Goal: Task Accomplishment & Management: Manage account settings

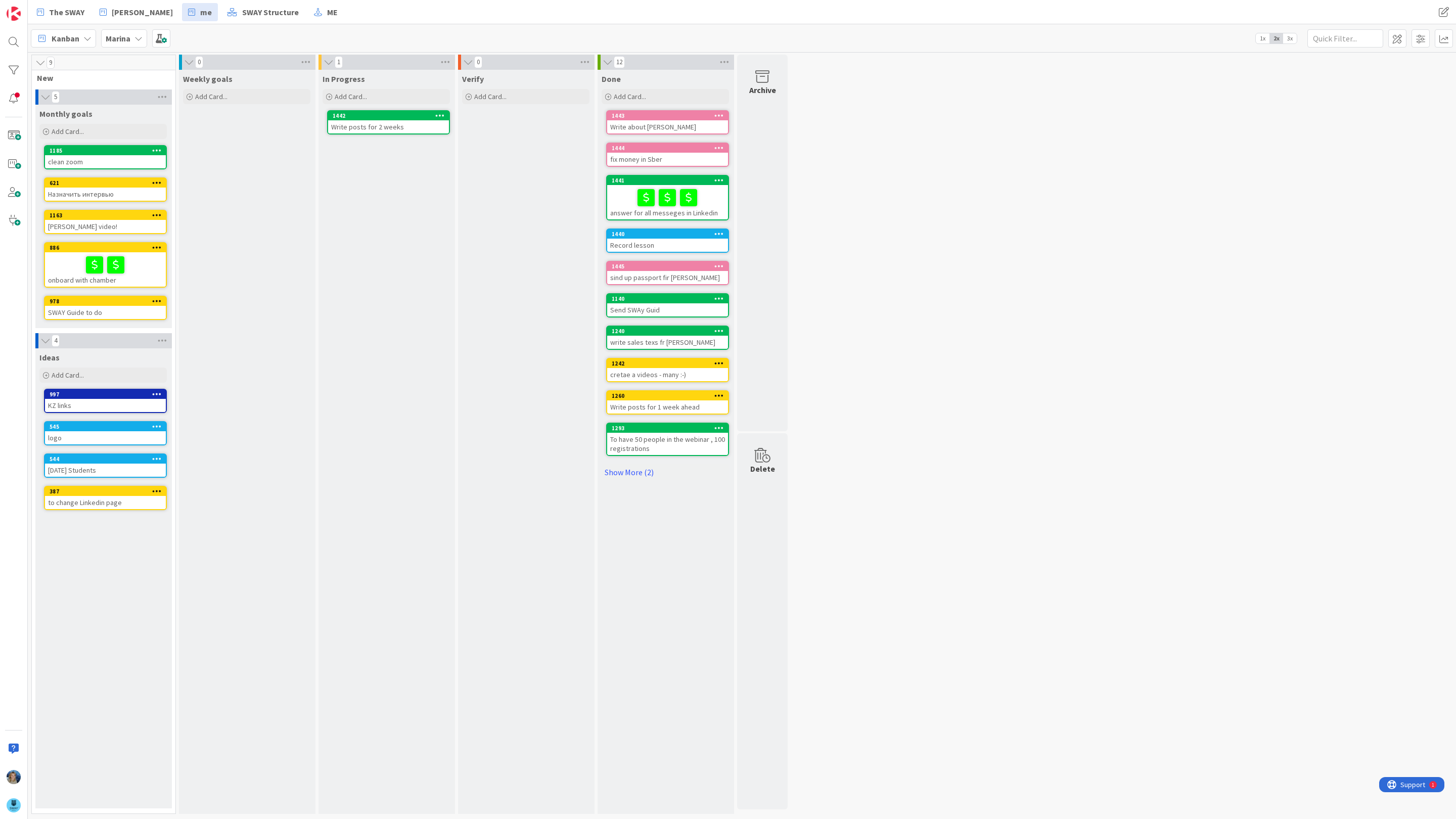
click at [118, 39] on b "Marina" at bounding box center [118, 39] width 25 height 10
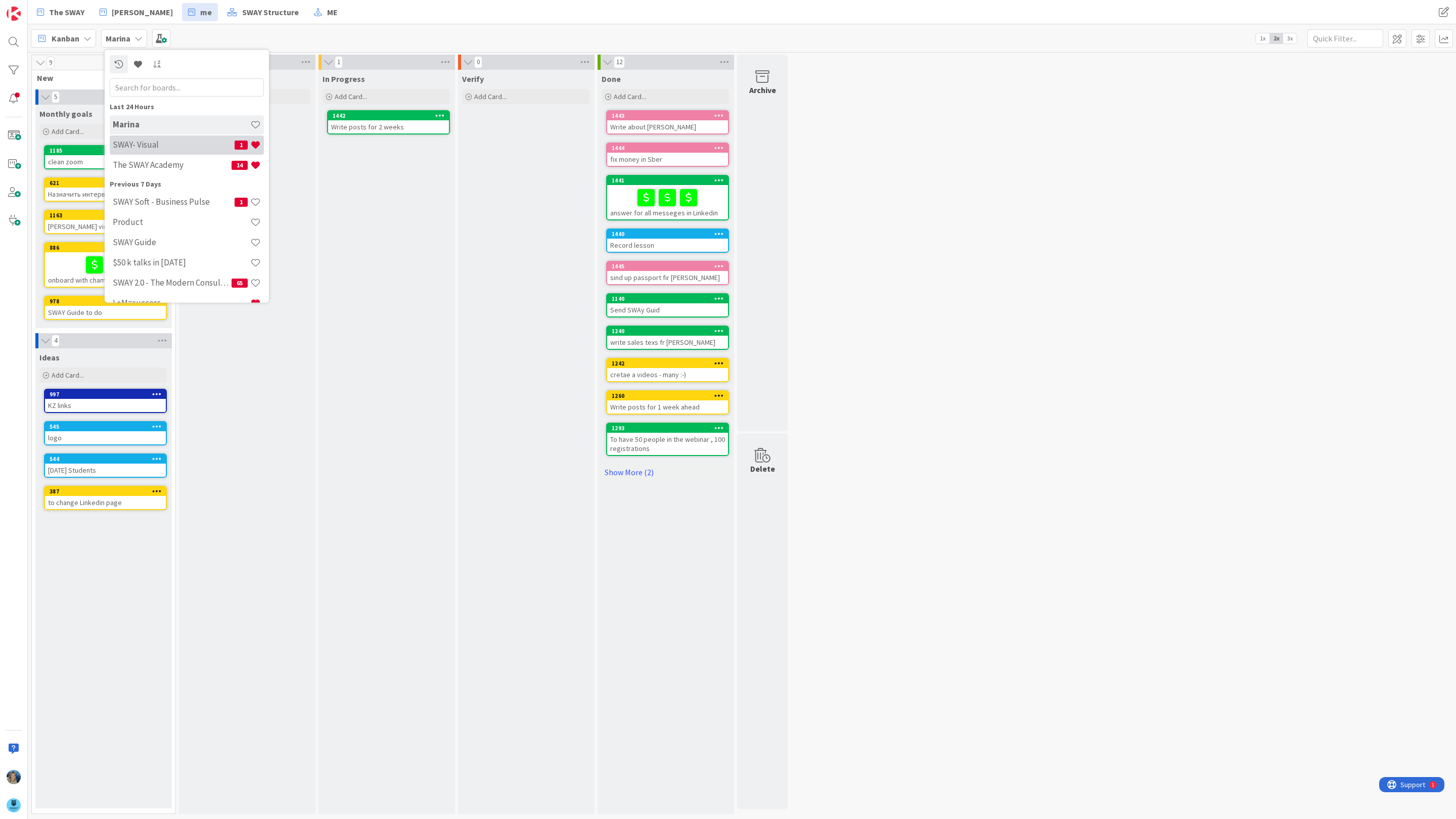
click at [155, 142] on h4 "SWAY- Visual" at bounding box center [173, 144] width 122 height 10
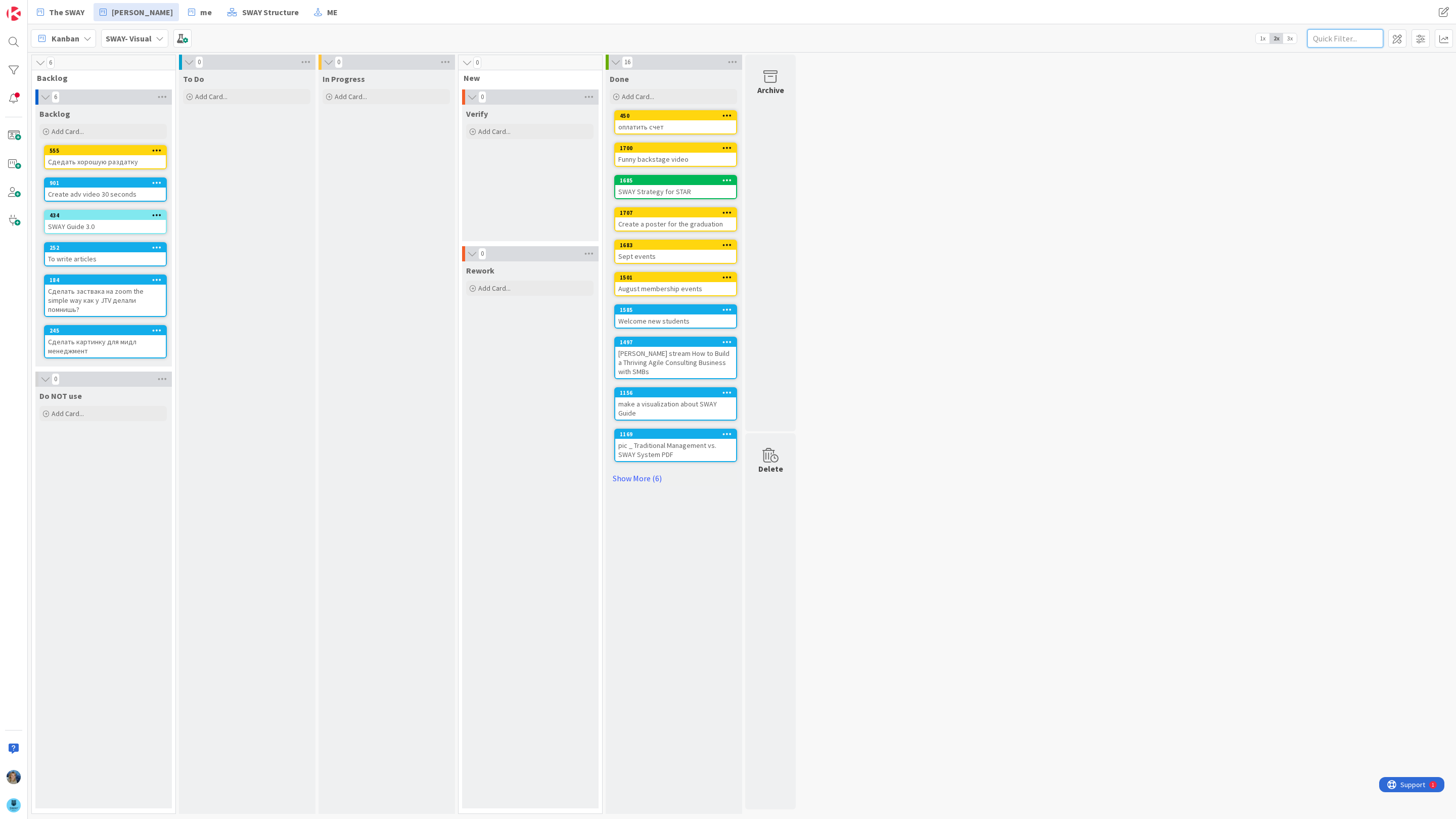
click at [1327, 33] on input "text" at bounding box center [1344, 38] width 76 height 18
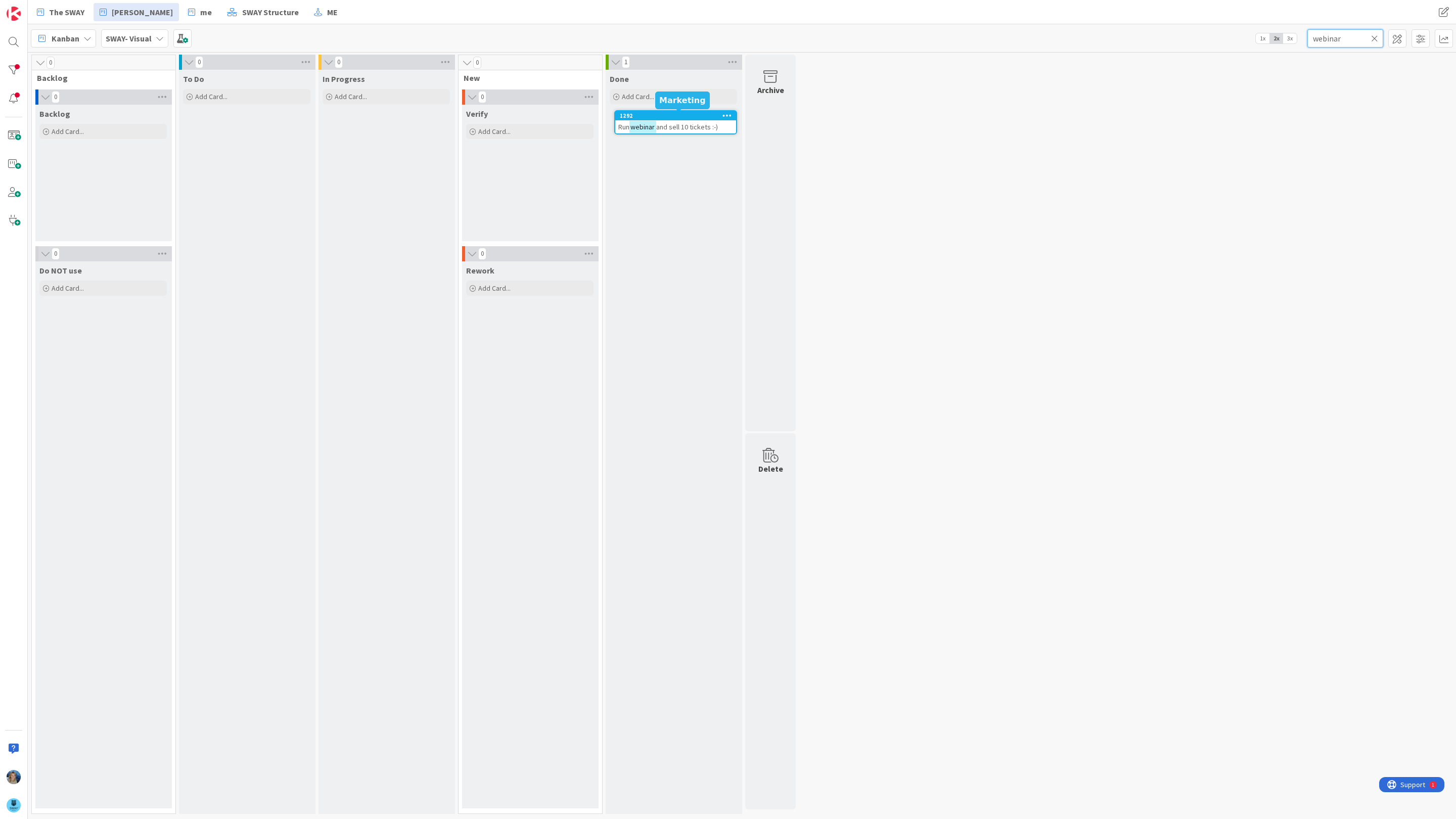
type input "webinar"
click at [680, 119] on div "1292" at bounding box center [675, 116] width 121 height 9
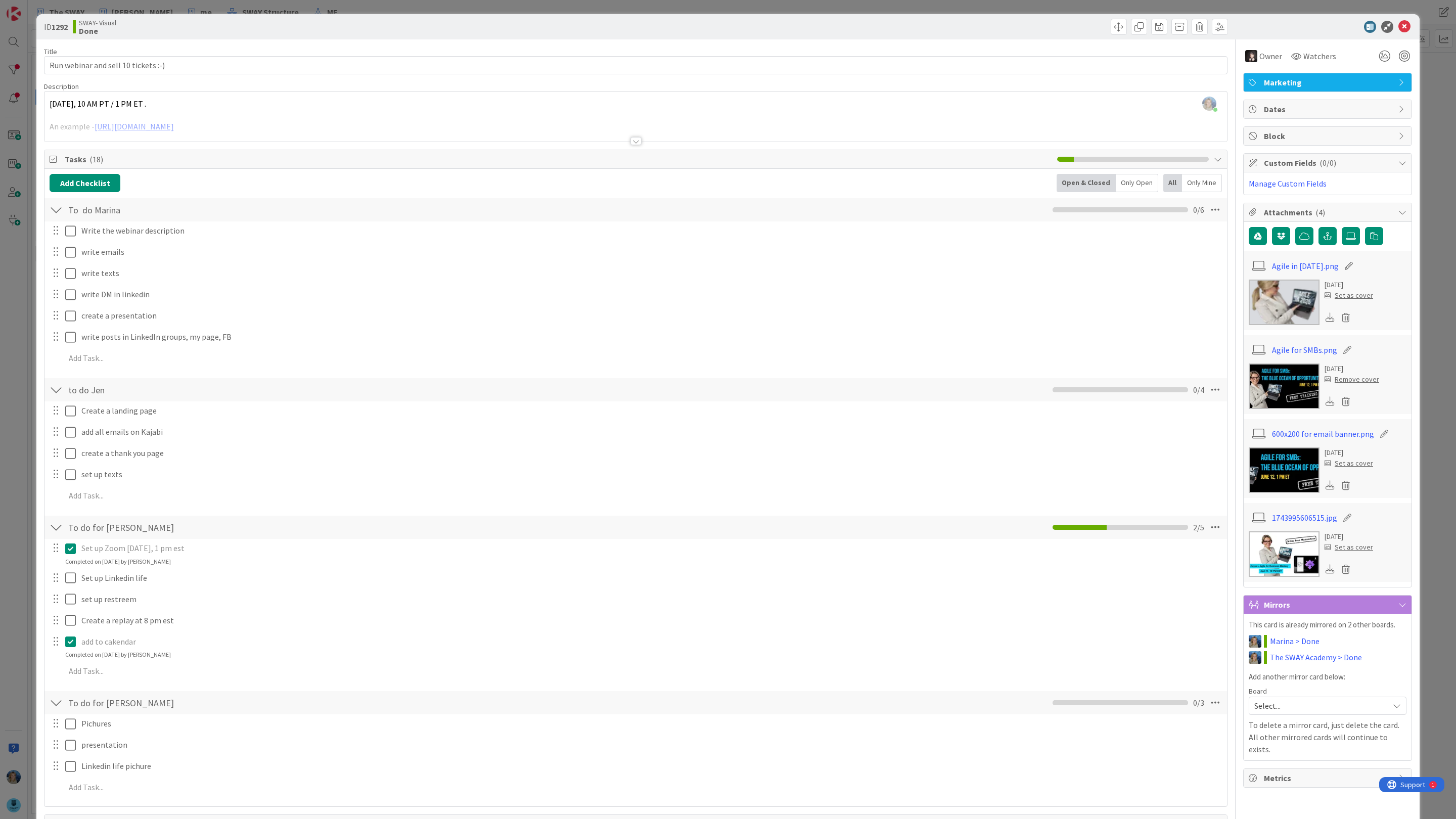
click at [1294, 306] on img at bounding box center [1283, 302] width 70 height 46
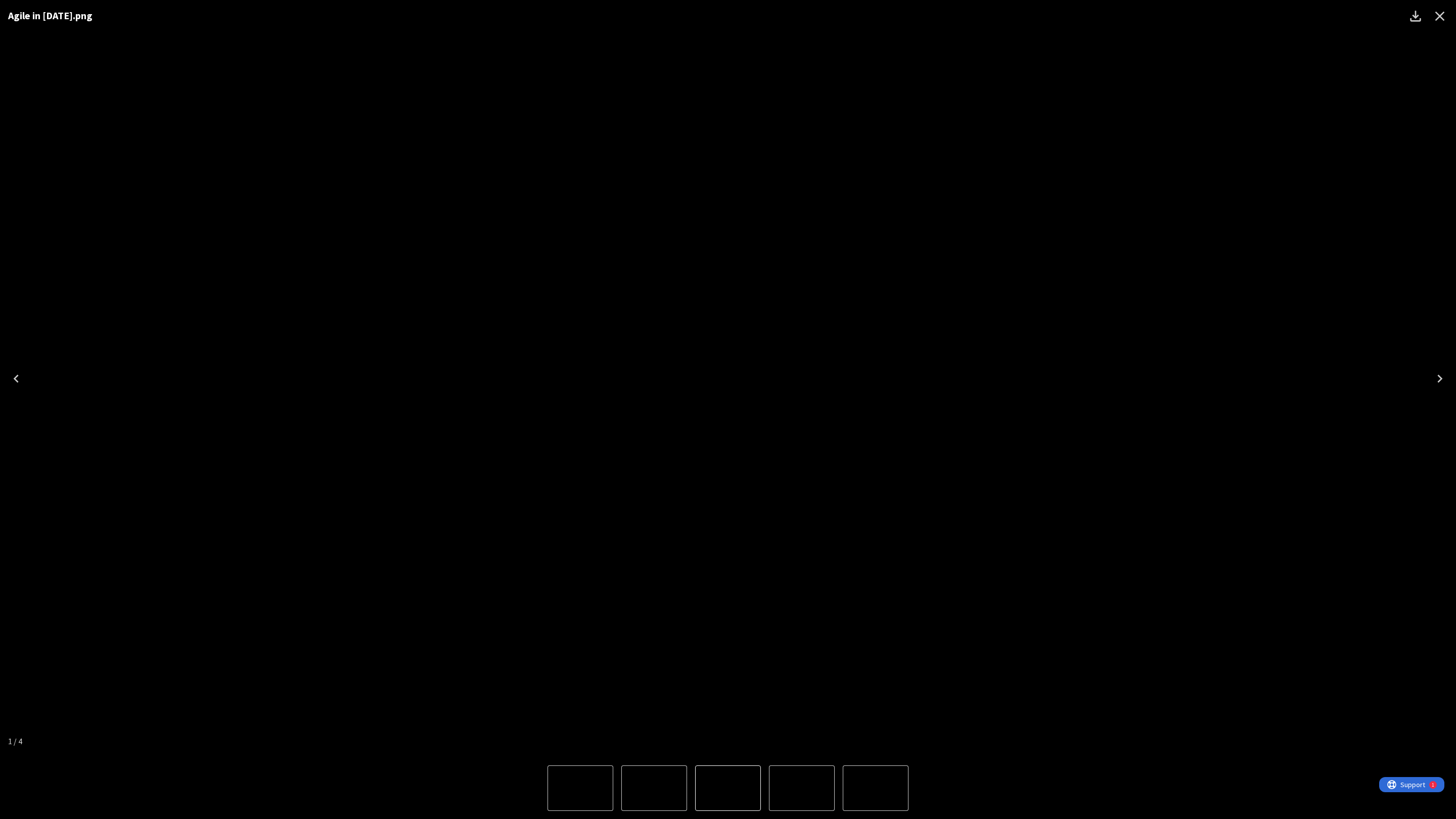
click at [802, 788] on img "2 of 4" at bounding box center [802, 788] width 0 height 0
click at [580, 788] on img "4 of 4" at bounding box center [580, 788] width 0 height 0
click at [654, 788] on img "3 of 4" at bounding box center [654, 788] width 0 height 0
click at [728, 788] on img "3 of 4" at bounding box center [728, 788] width 0 height 0
click at [802, 788] on img "4 of 4" at bounding box center [802, 788] width 0 height 0
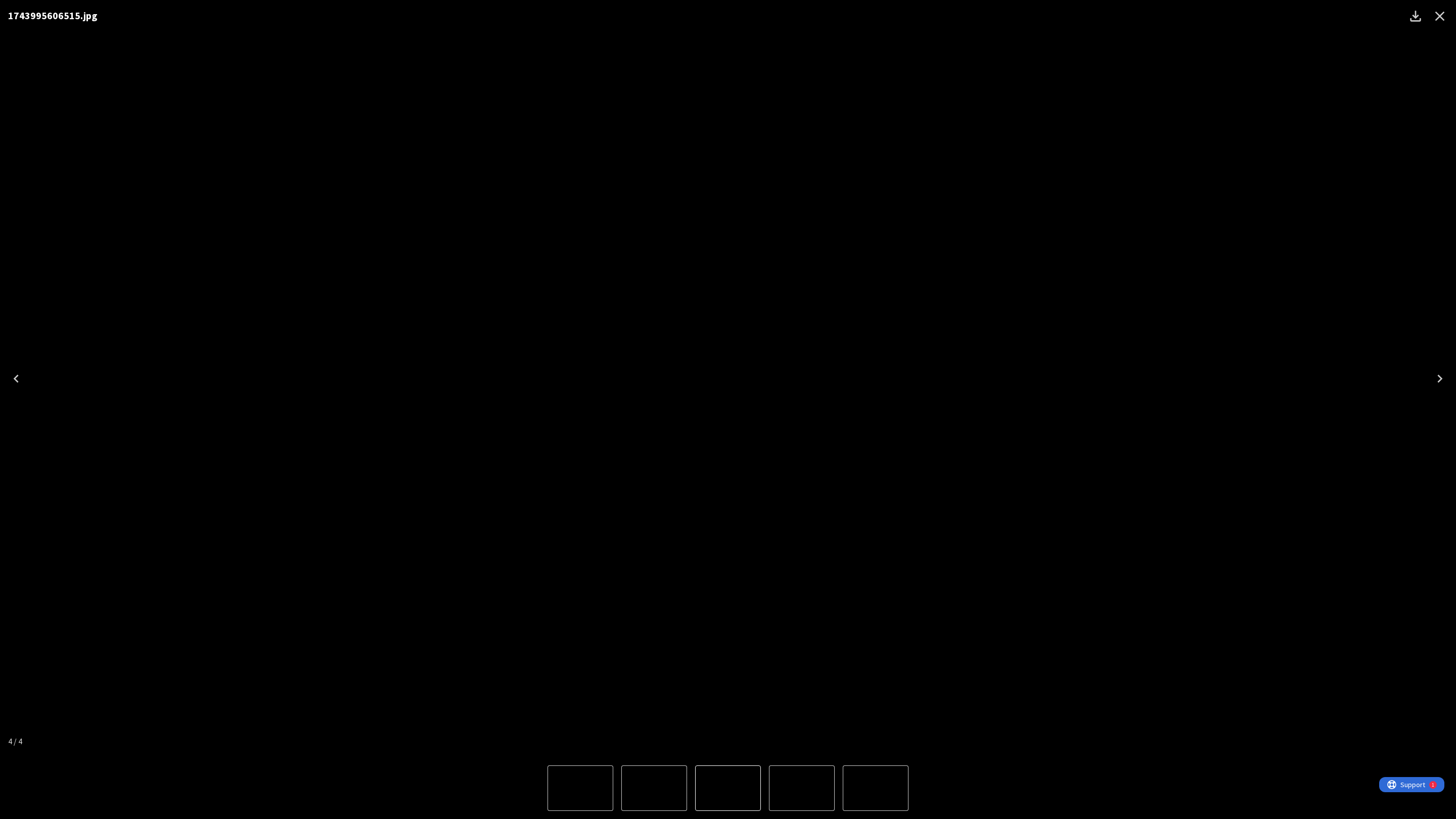
click at [1445, 15] on icon "Close" at bounding box center [1439, 15] width 16 height 16
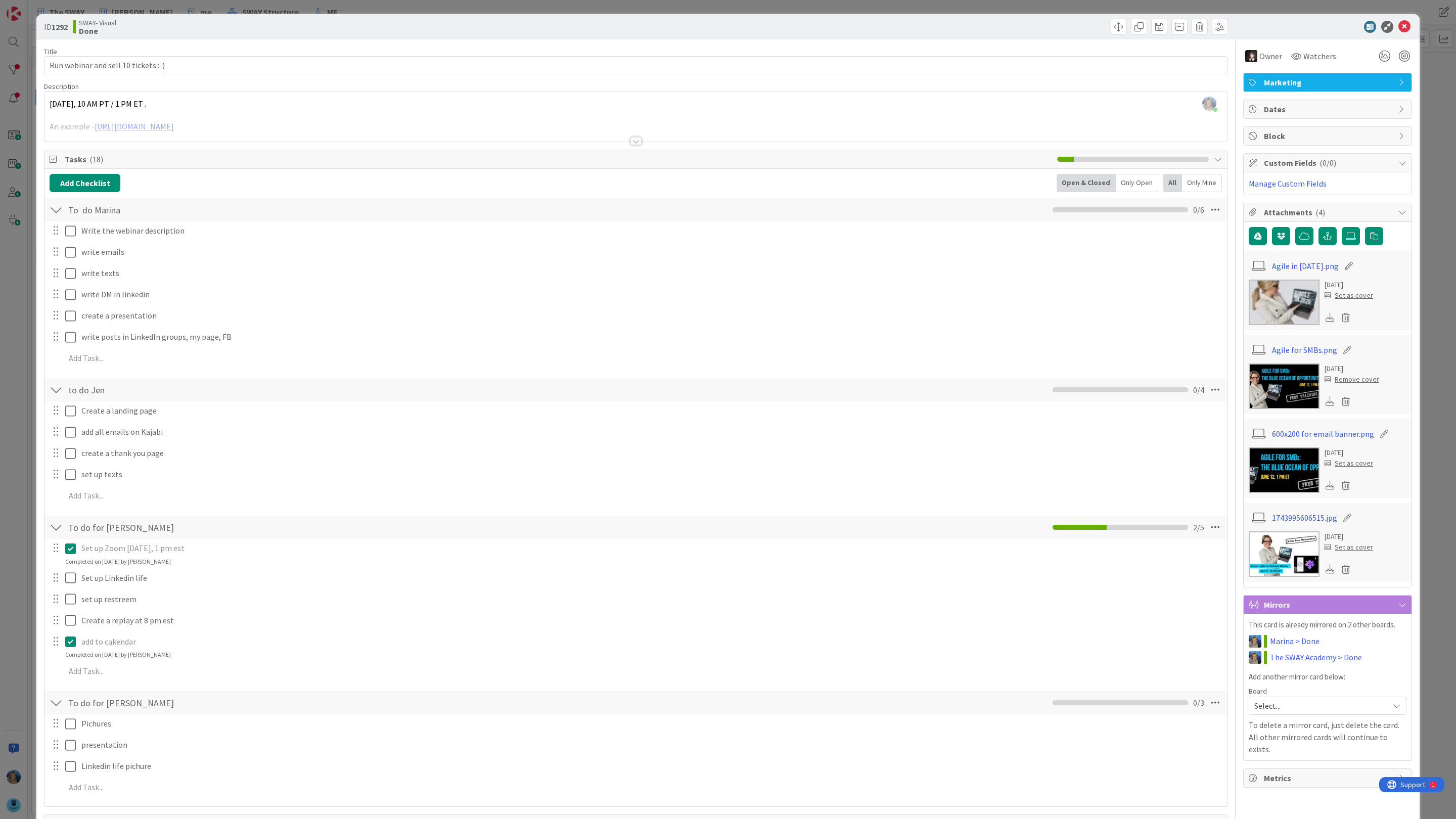
click at [1261, 550] on img at bounding box center [1283, 554] width 70 height 46
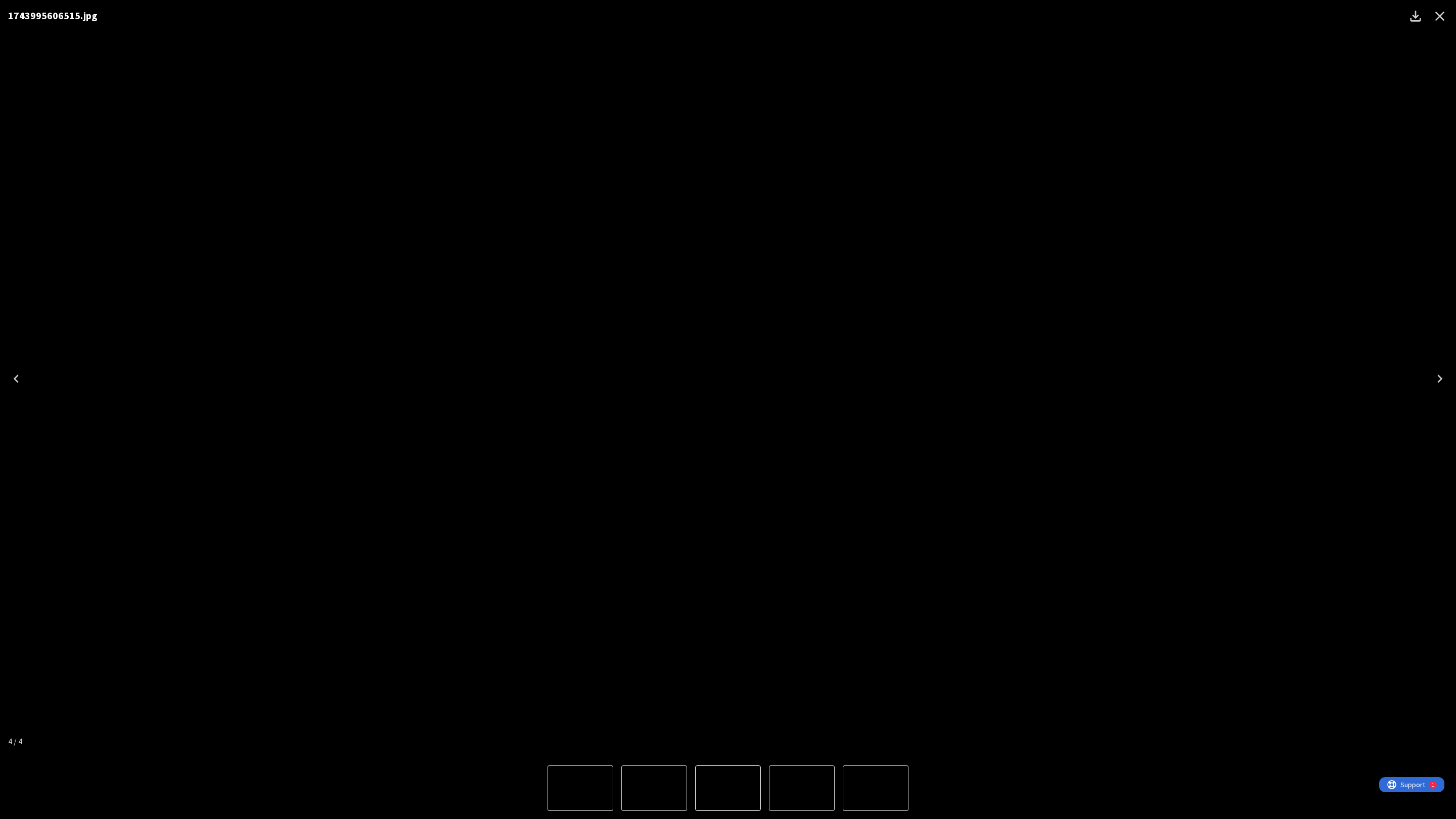
click at [1413, 18] on icon "Download" at bounding box center [1415, 15] width 16 height 16
click at [682, 151] on div "1743995606515.jpg" at bounding box center [728, 379] width 1456 height 757
click at [1445, 14] on icon "Close" at bounding box center [1439, 15] width 16 height 16
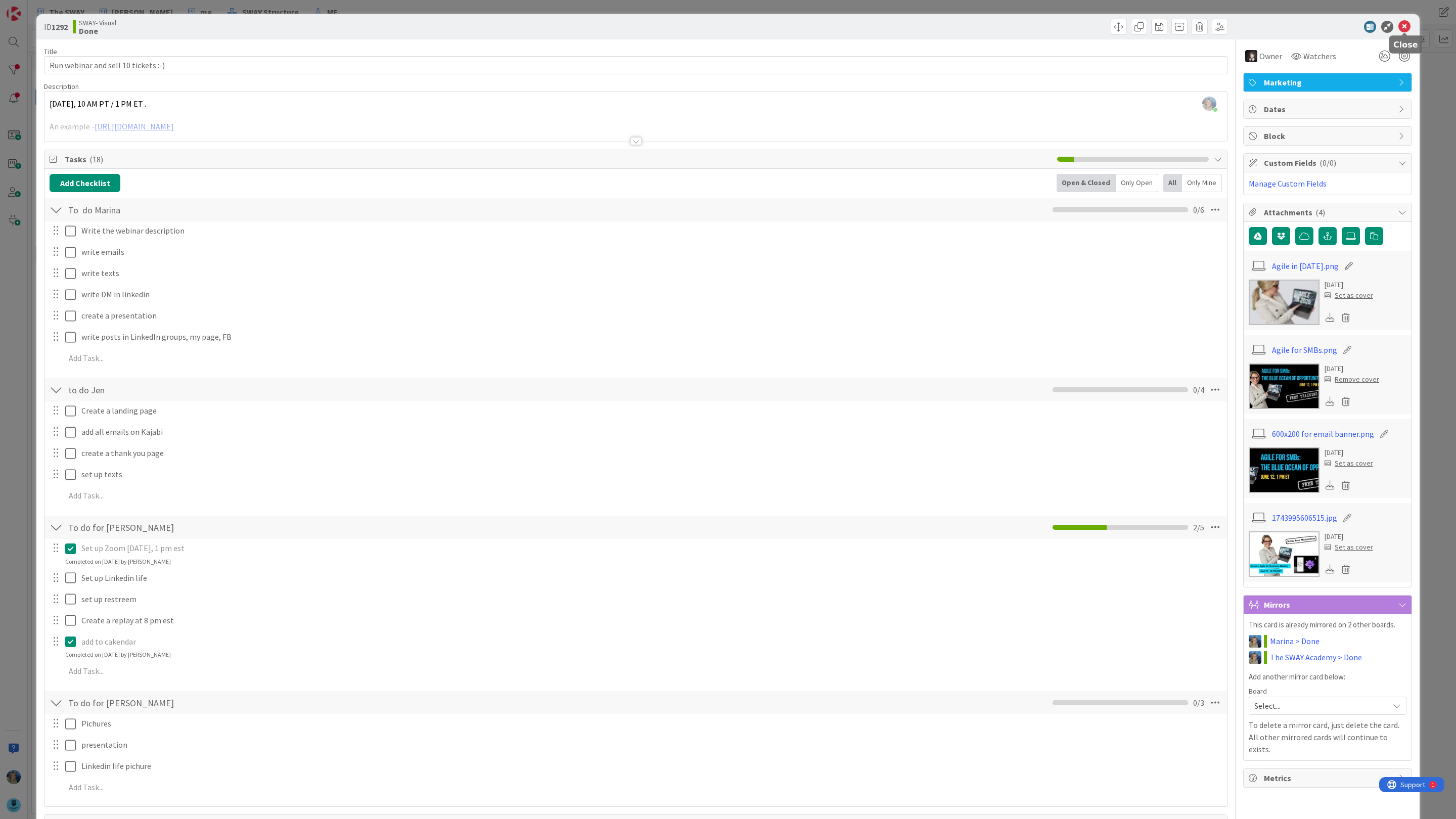
click at [1404, 28] on icon at bounding box center [1404, 27] width 12 height 12
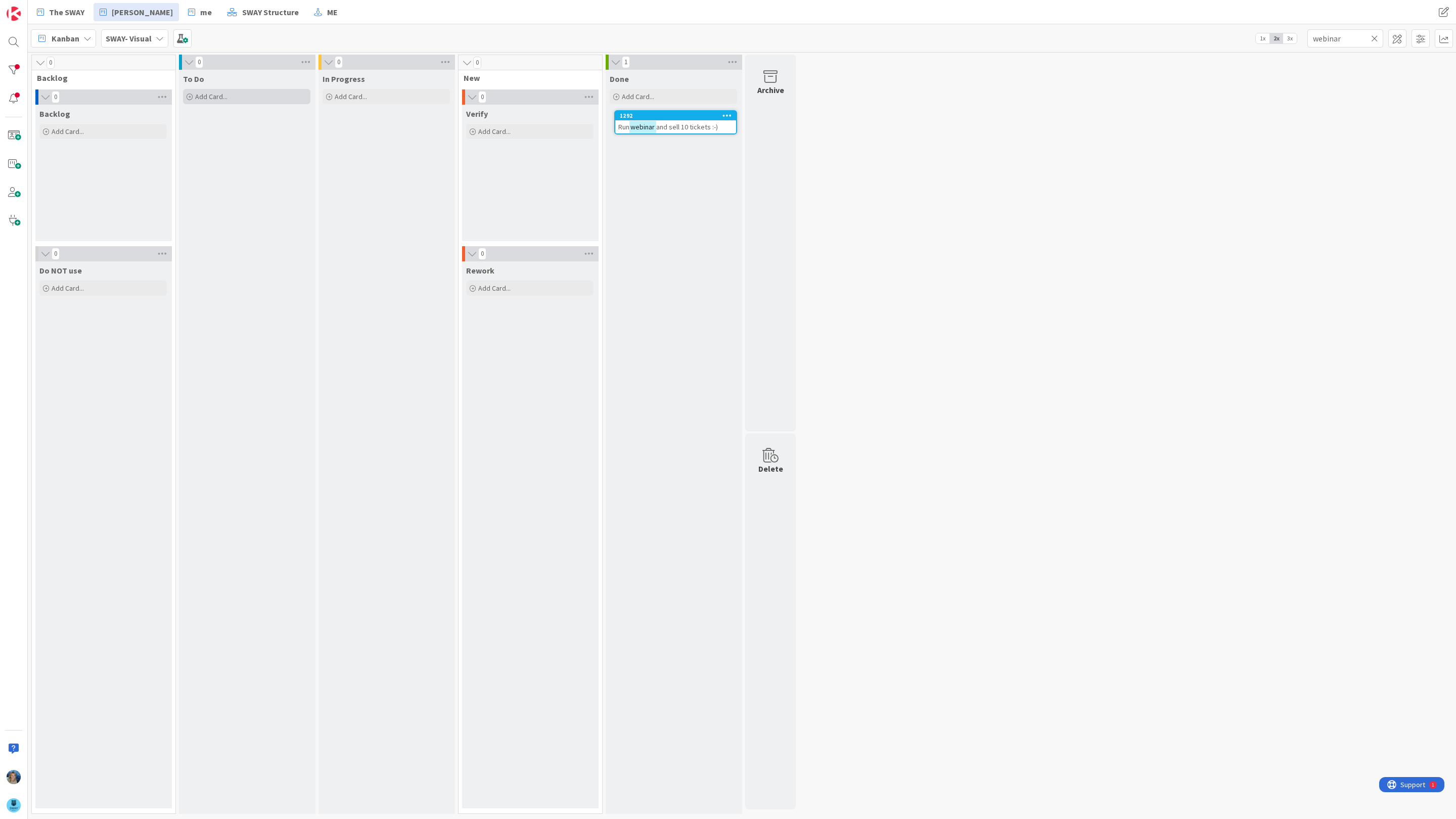
click at [234, 96] on div "Add Card..." at bounding box center [246, 97] width 127 height 15
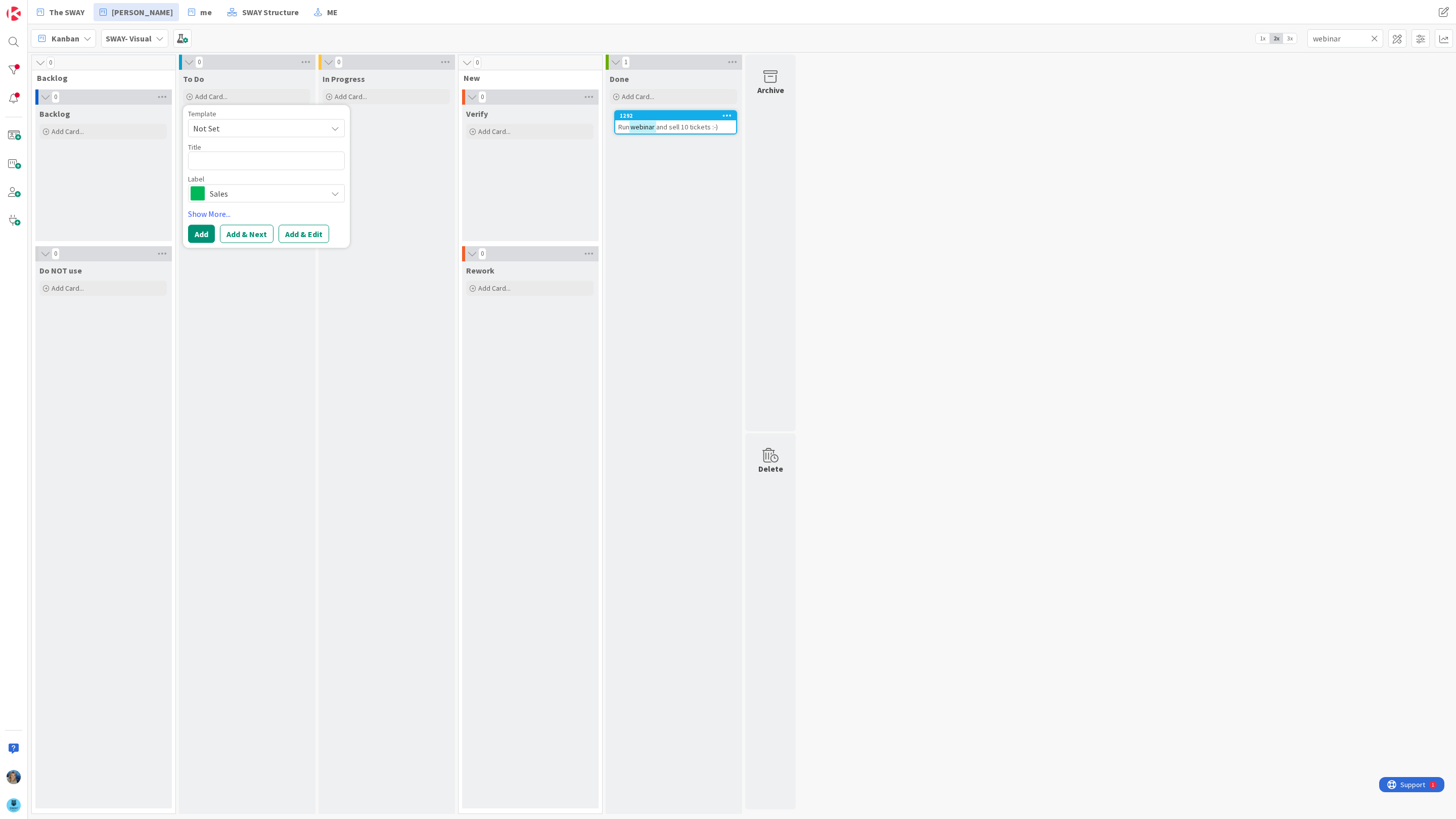
click at [232, 157] on textarea at bounding box center [266, 161] width 157 height 19
type textarea "x"
type textarea "A"
type textarea "x"
type textarea "A"
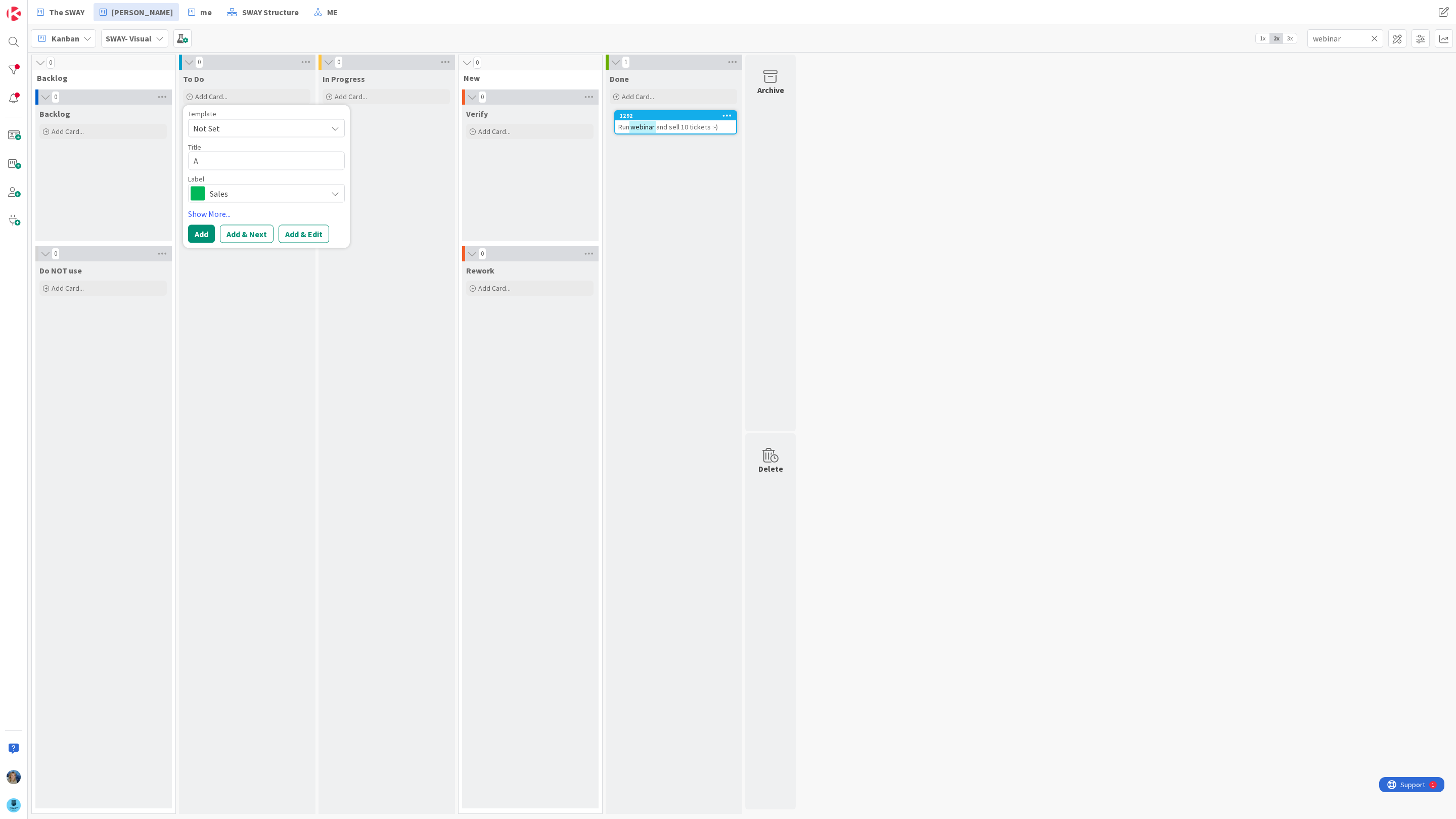
type textarea "x"
type textarea "A p"
type textarea "x"
type textarea "A pi"
type textarea "x"
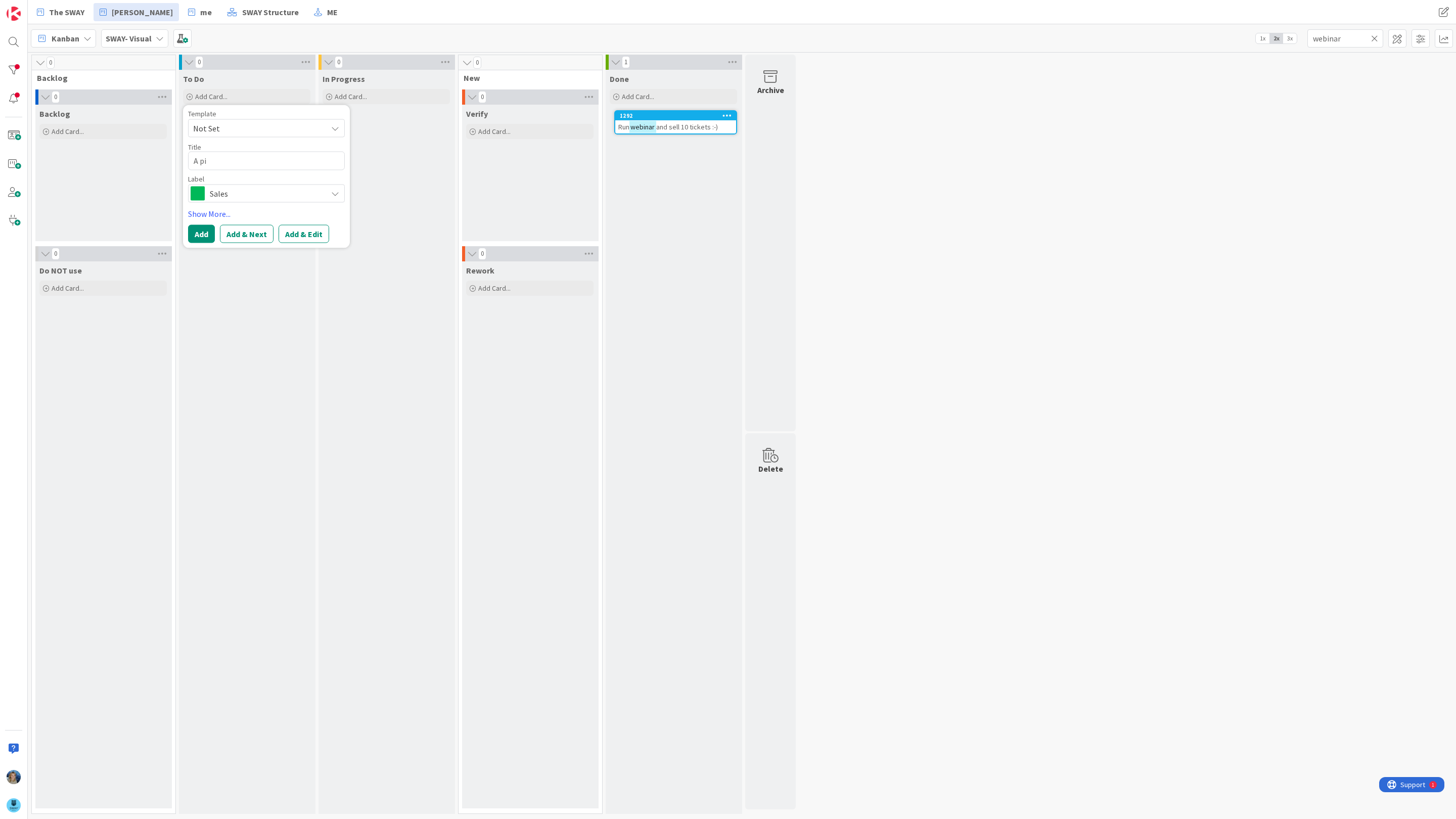
type textarea "A pic"
type textarea "x"
type textarea "A pich"
type textarea "x"
type textarea "A pichu"
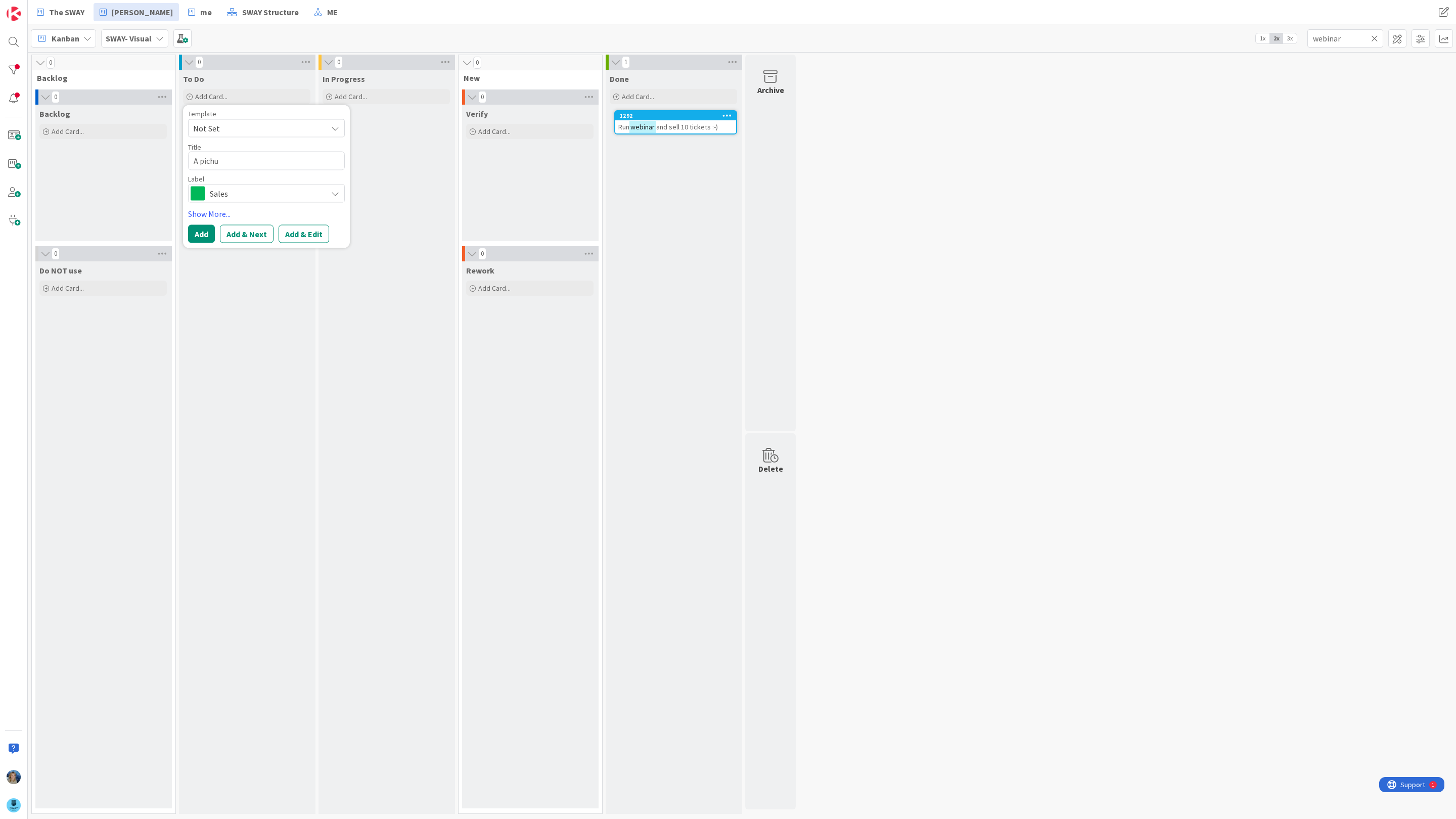
type textarea "x"
type textarea "A pichur"
type textarea "x"
type textarea "A pichure"
type textarea "x"
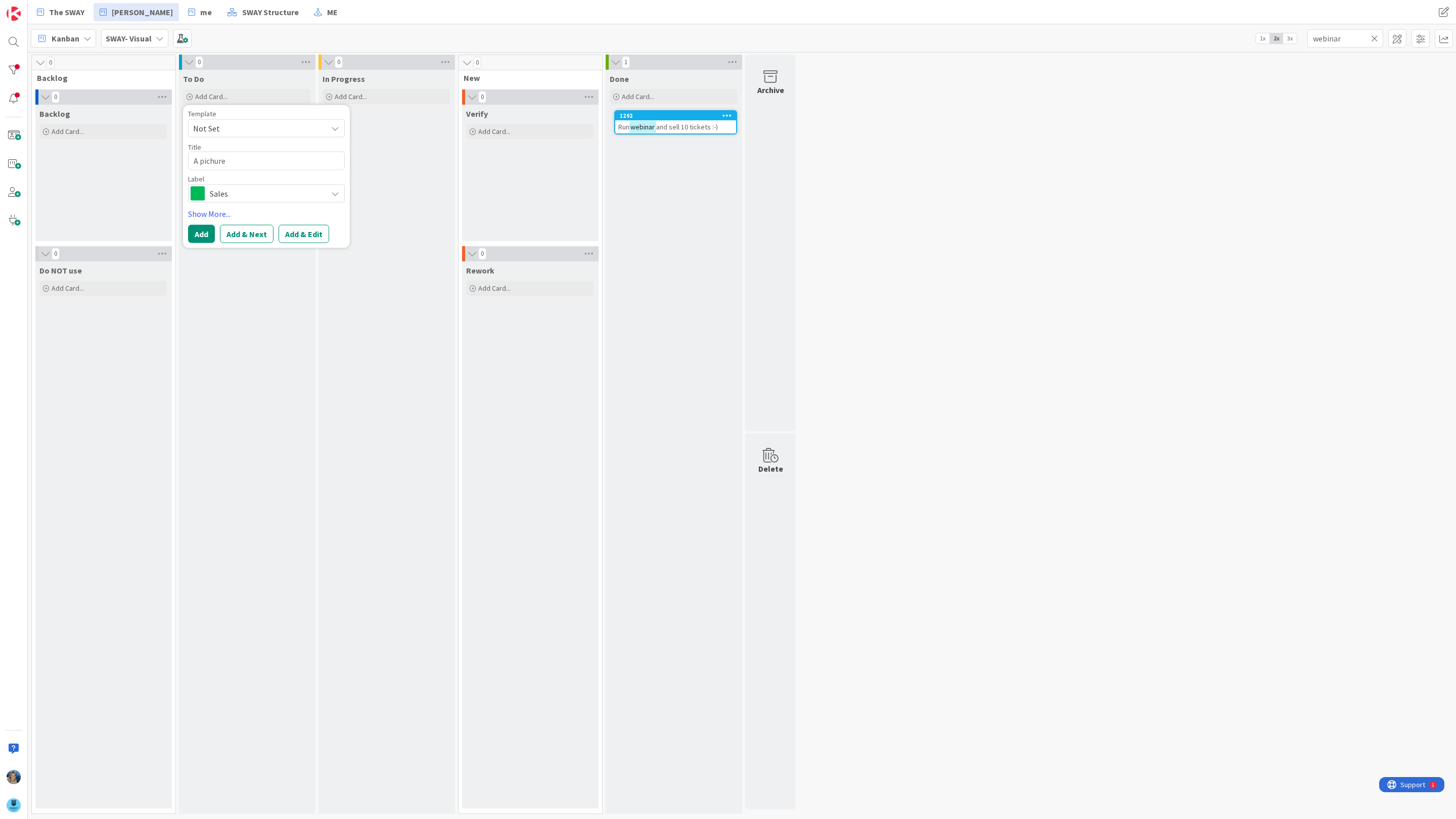
type textarea "A pichure"
type textarea "x"
type textarea "A pichure f"
type textarea "x"
type textarea "A pichure fi"
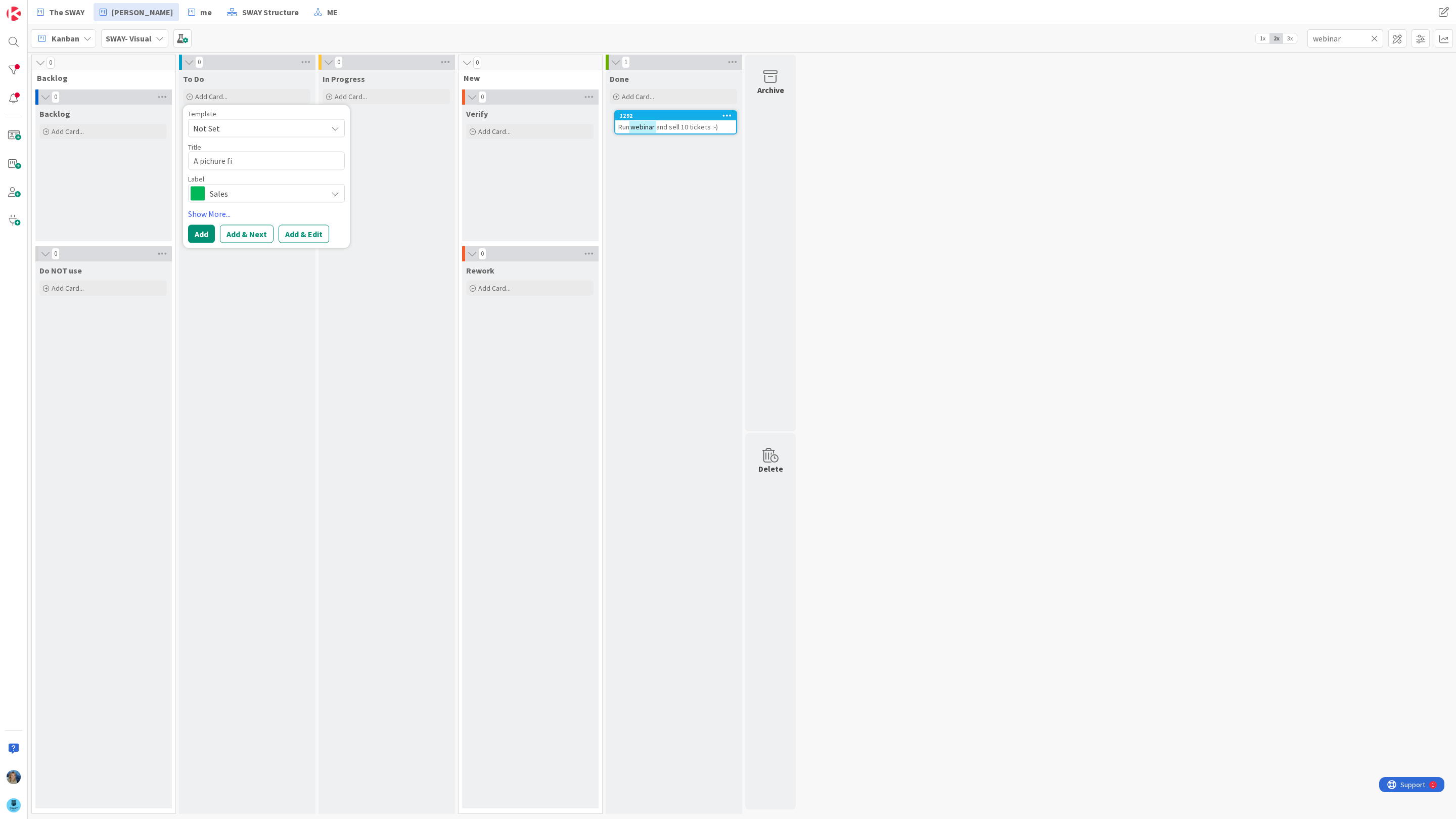
type textarea "x"
type textarea "A pichure fir"
type textarea "x"
type textarea "A pichure fir"
type textarea "x"
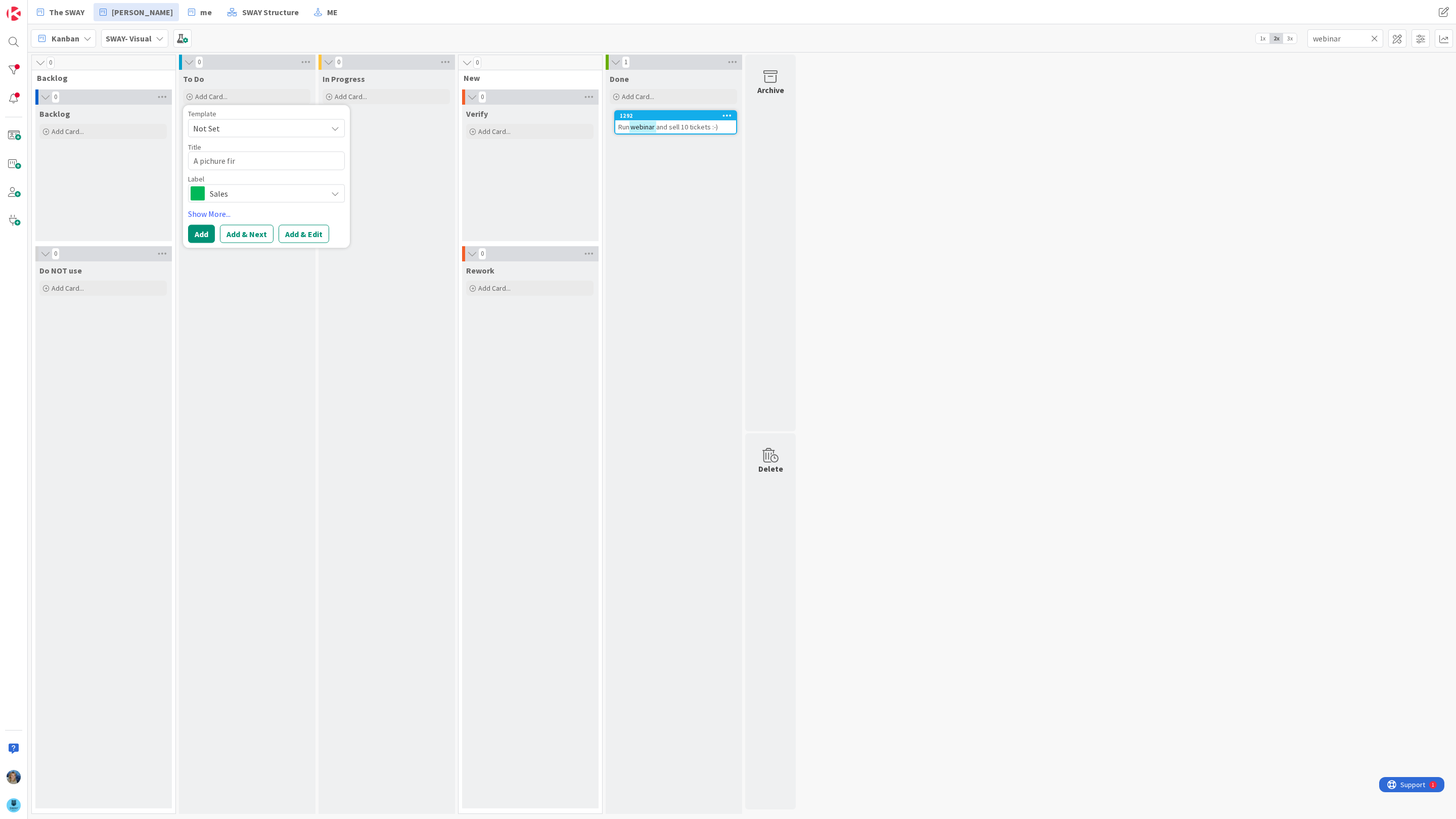
type textarea "A pichure fir"
type textarea "x"
type textarea "A pichure fi"
type textarea "x"
type textarea "A pichure f"
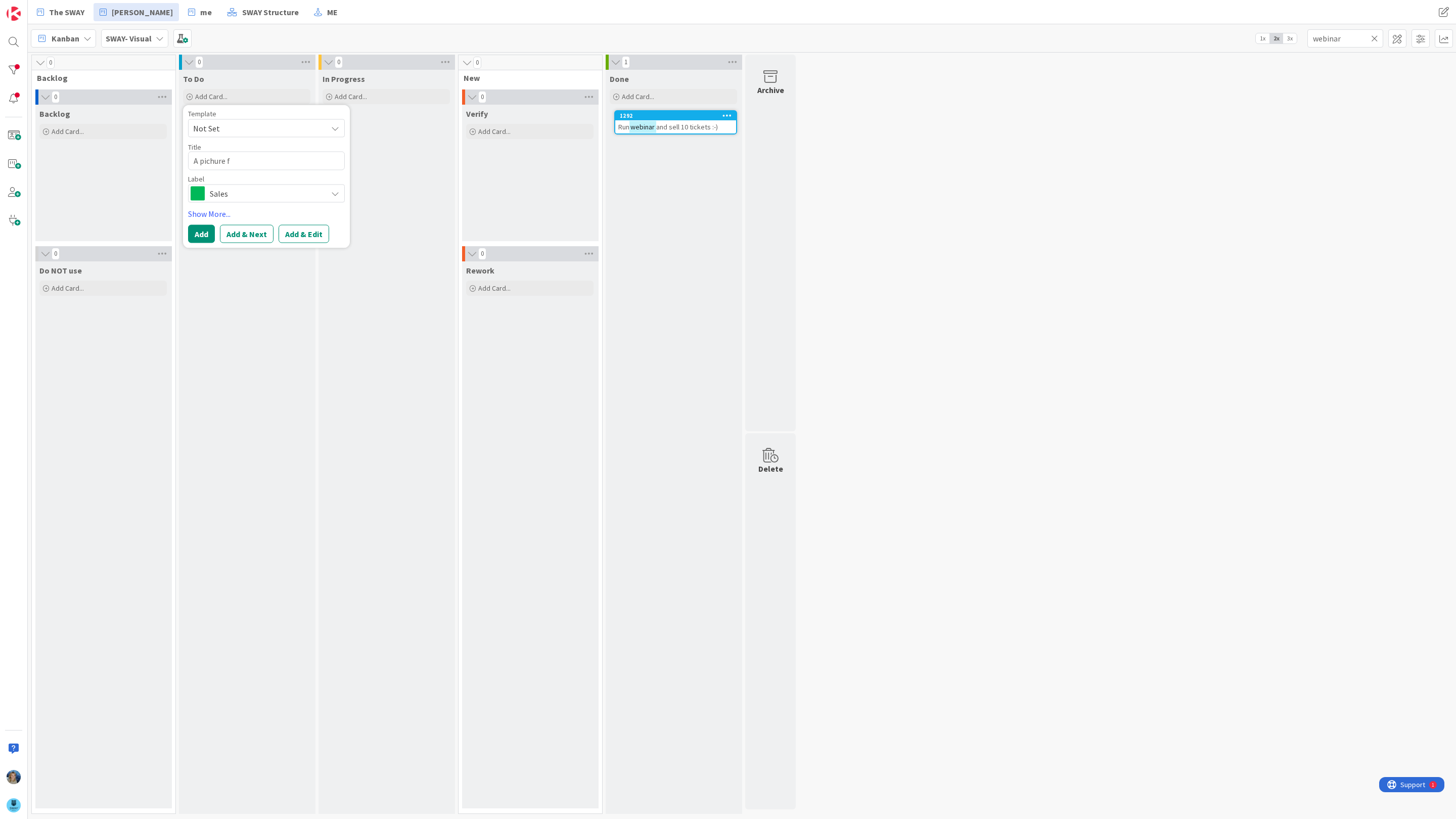
type textarea "x"
type textarea "A pichure fo"
type textarea "x"
type textarea "A pichure for"
type textarea "x"
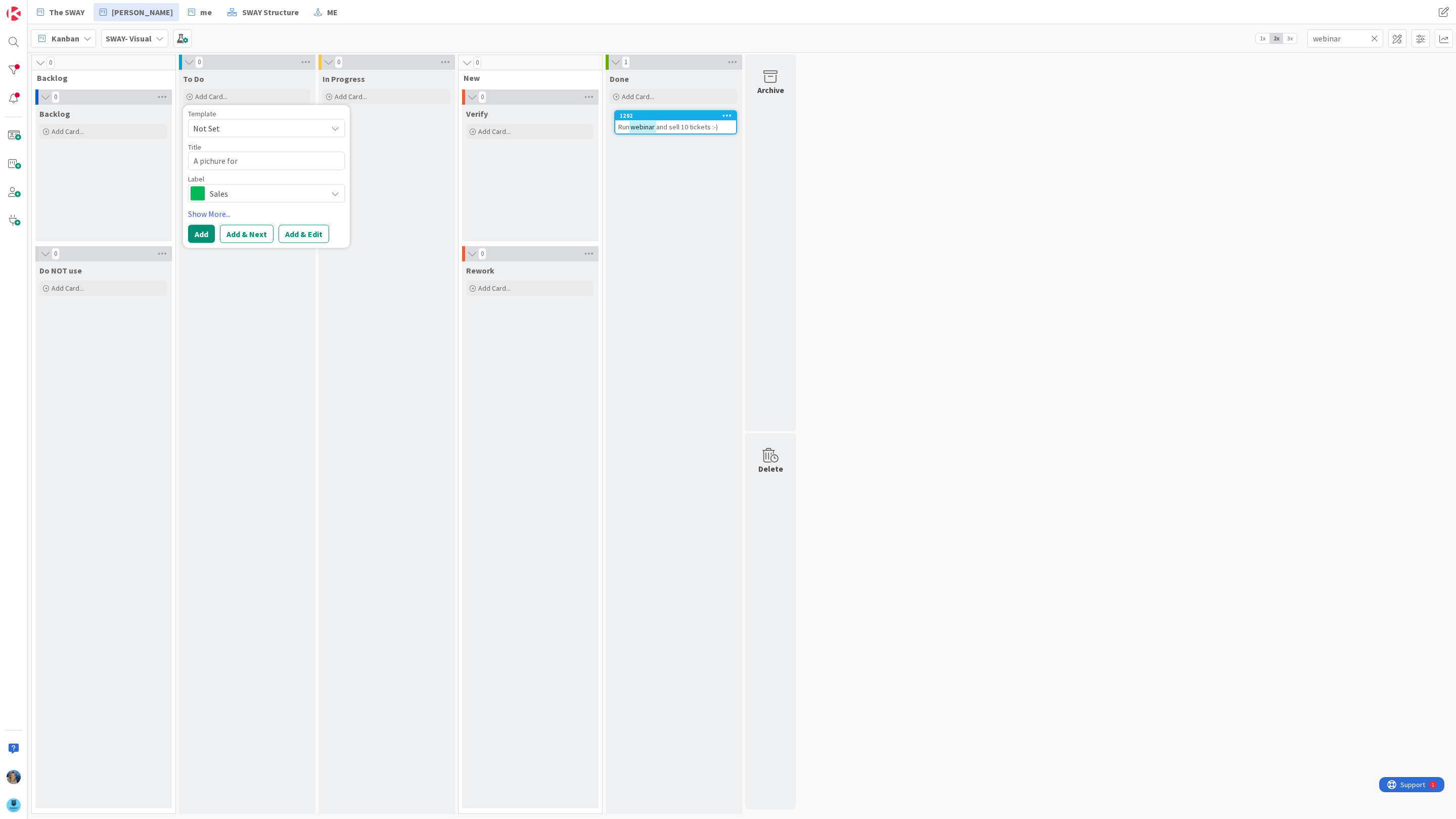
type textarea "A pichure for"
type textarea "x"
type textarea "A pichure for m"
type textarea "x"
type textarea "A pichure for ma"
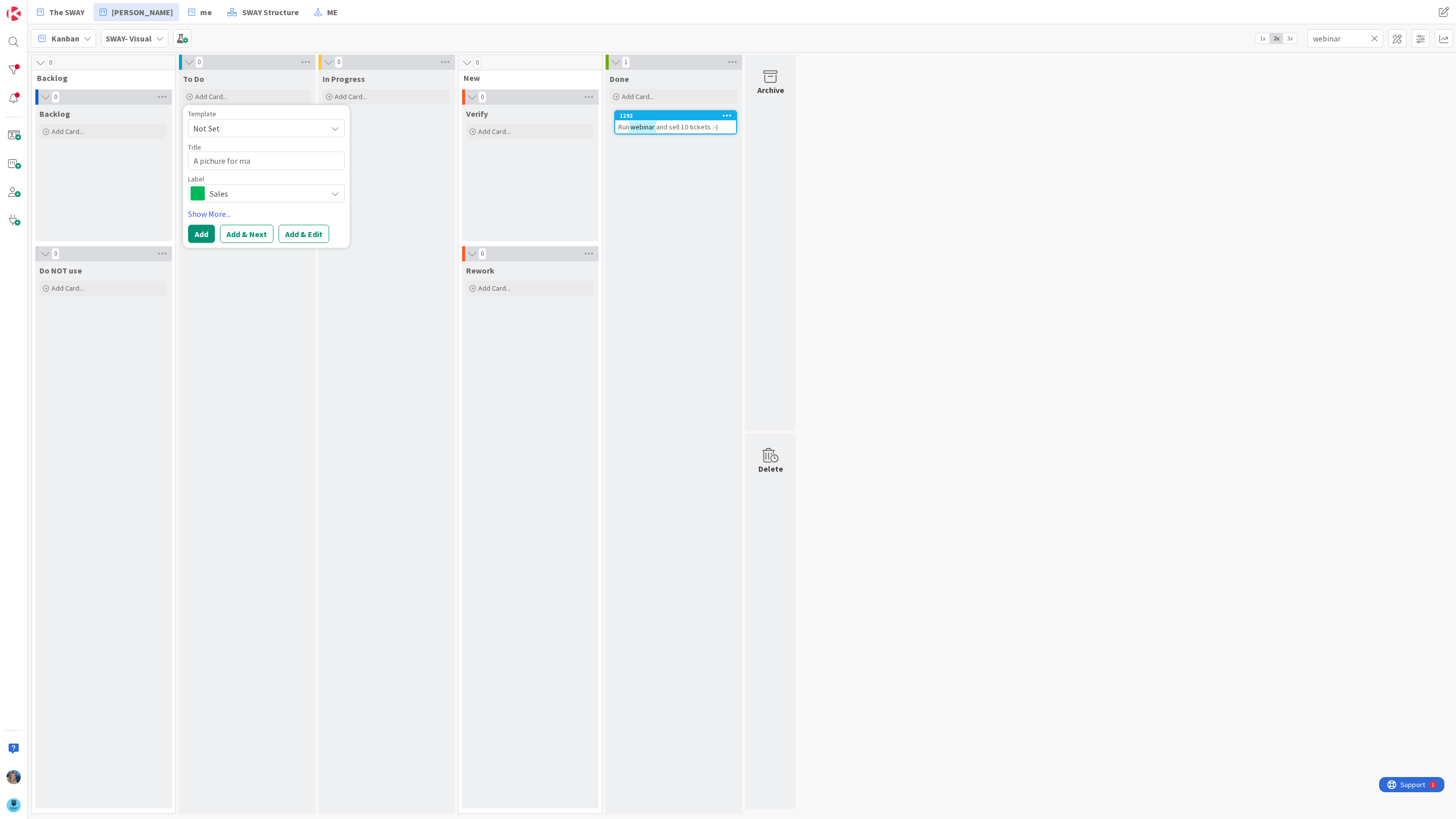
type textarea "x"
type textarea "A pichure for mas"
type textarea "x"
type textarea "A pichure for mast"
type textarea "x"
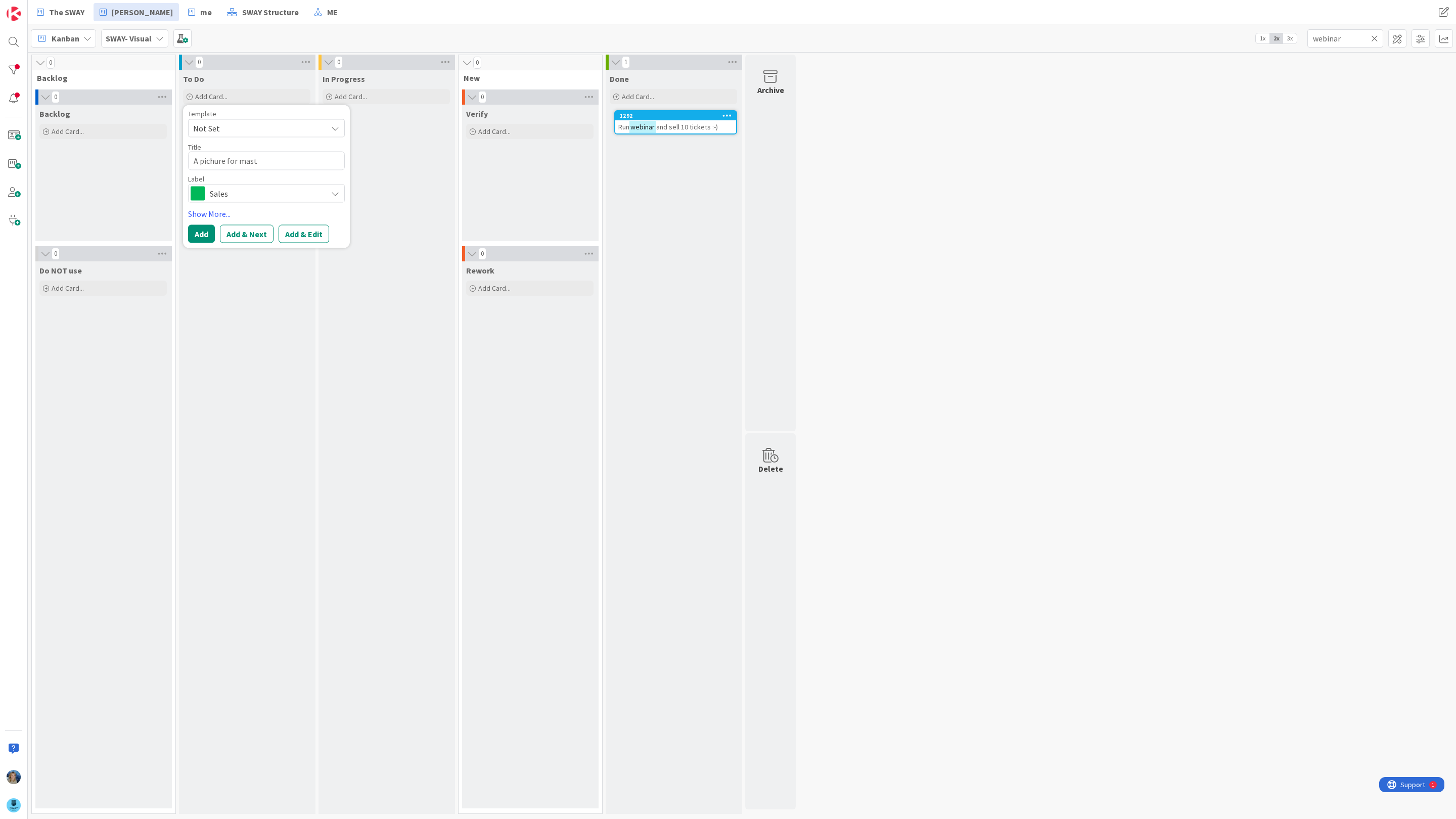
type textarea "A pichure for mastr"
type textarea "x"
type textarea "A pichure for [PERSON_NAME]"
type textarea "x"
type textarea "A pichure for mastrec"
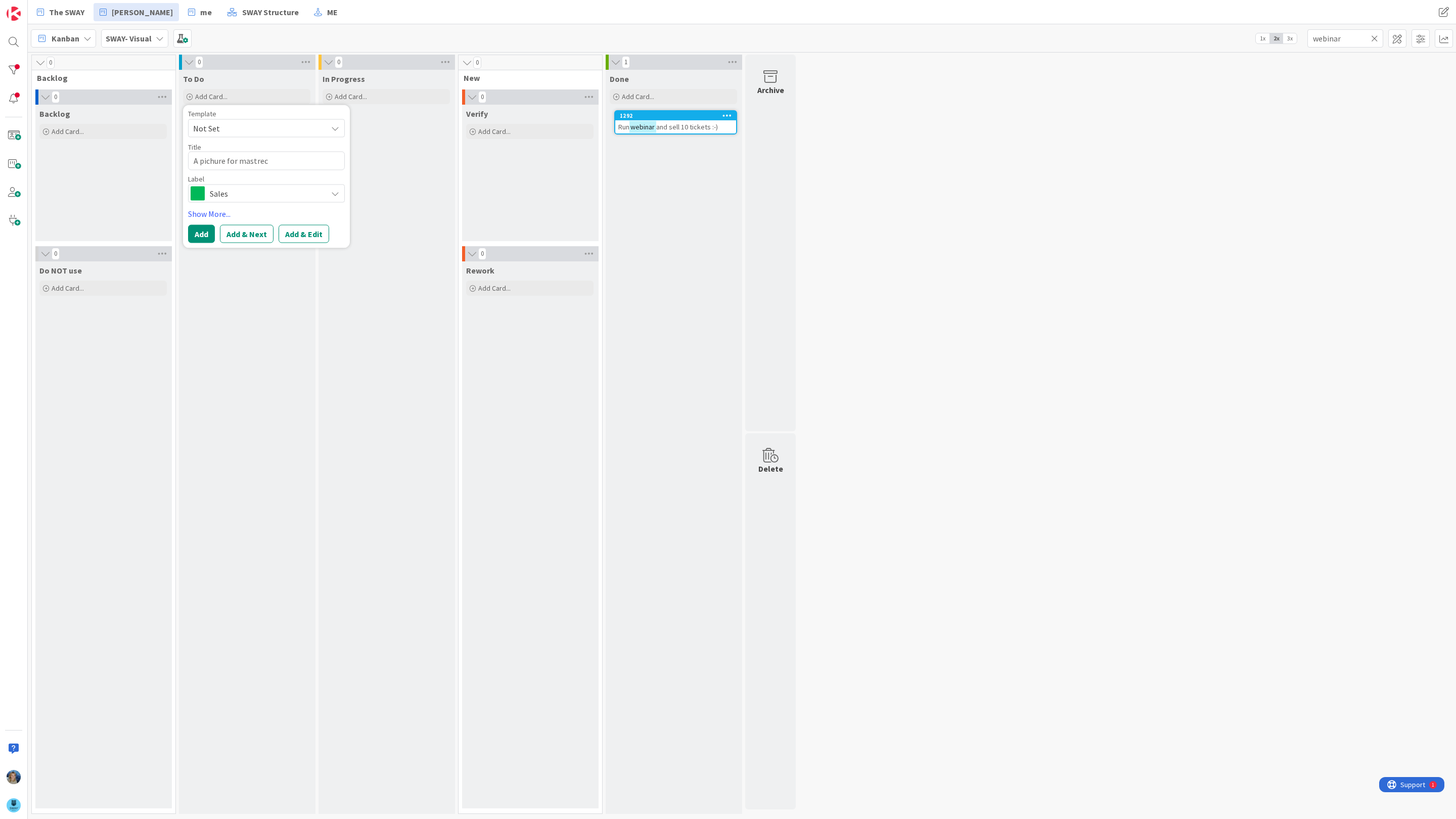
type textarea "x"
type textarea "A pichure for mastrecl"
type textarea "x"
type textarea "A pichure for mastrecla"
type textarea "x"
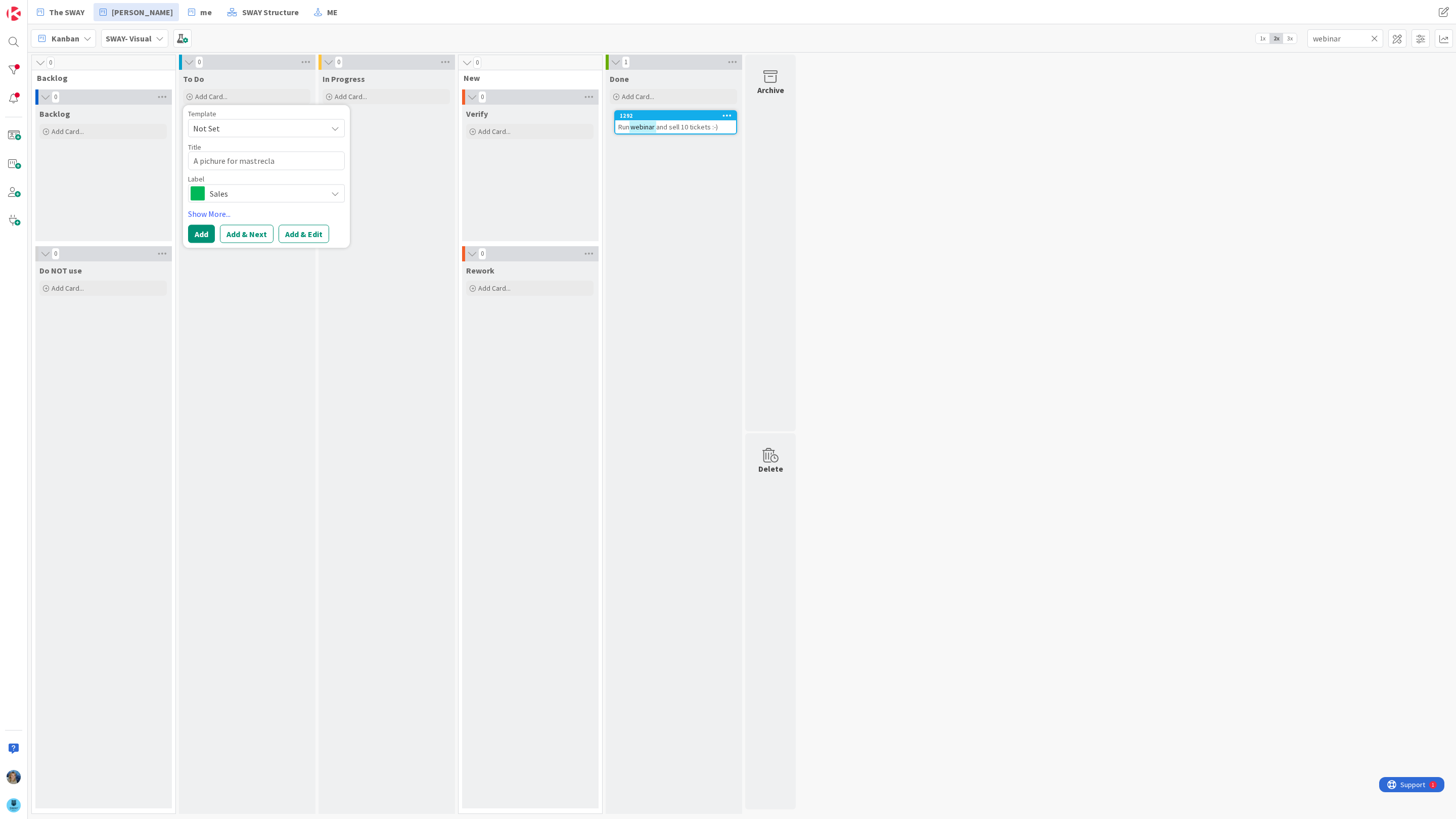
type textarea "A pichure for mastreclas"
type textarea "x"
type textarea "A pichure for mastreclass"
type textarea "x"
type textarea "A pichure for mastreclass"
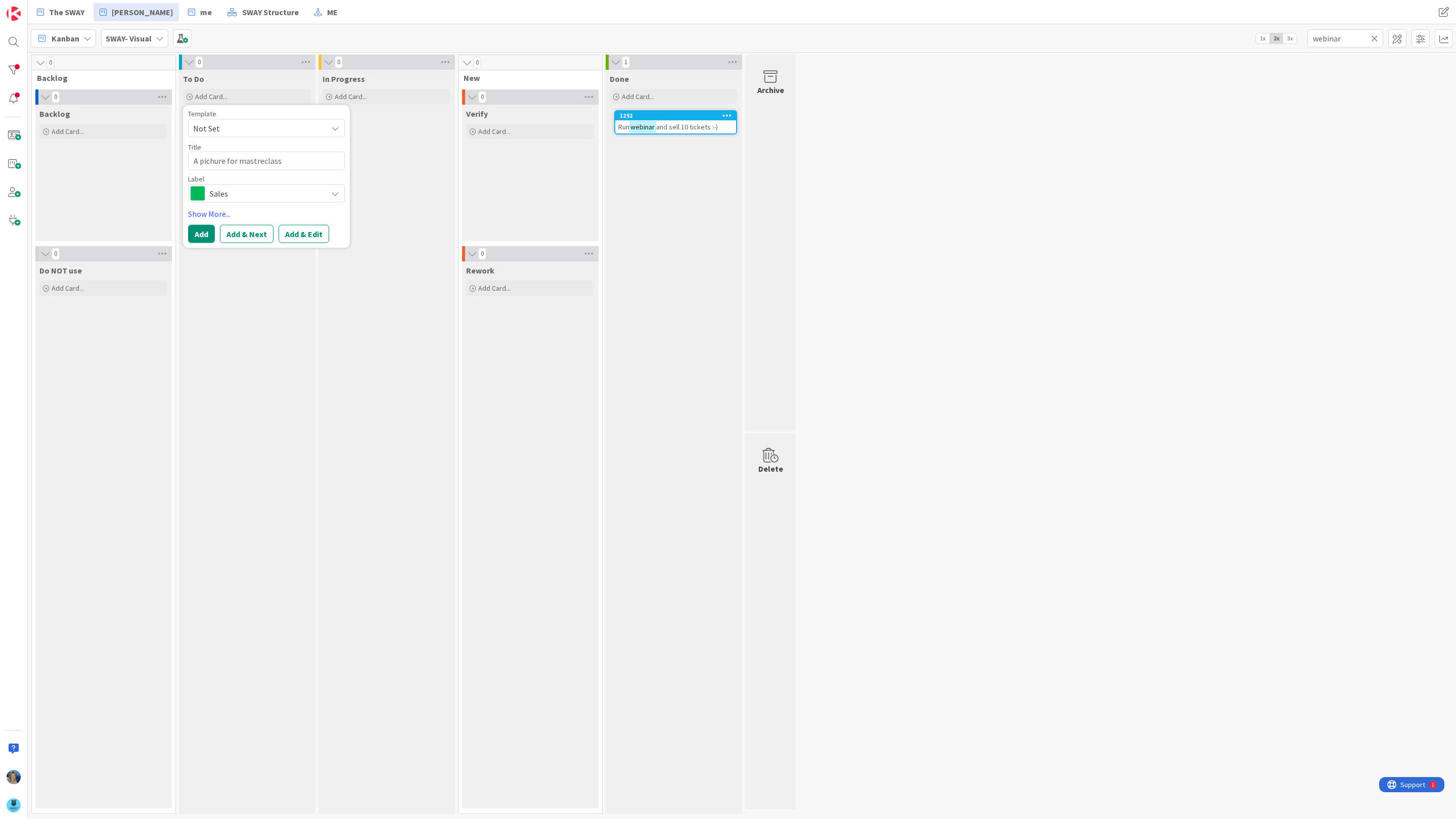
type textarea "x"
type textarea "A picture for mastreclass"
type textarea "x"
type textarea "A picture for masterclass"
click at [229, 195] on span "Sales" at bounding box center [265, 193] width 112 height 14
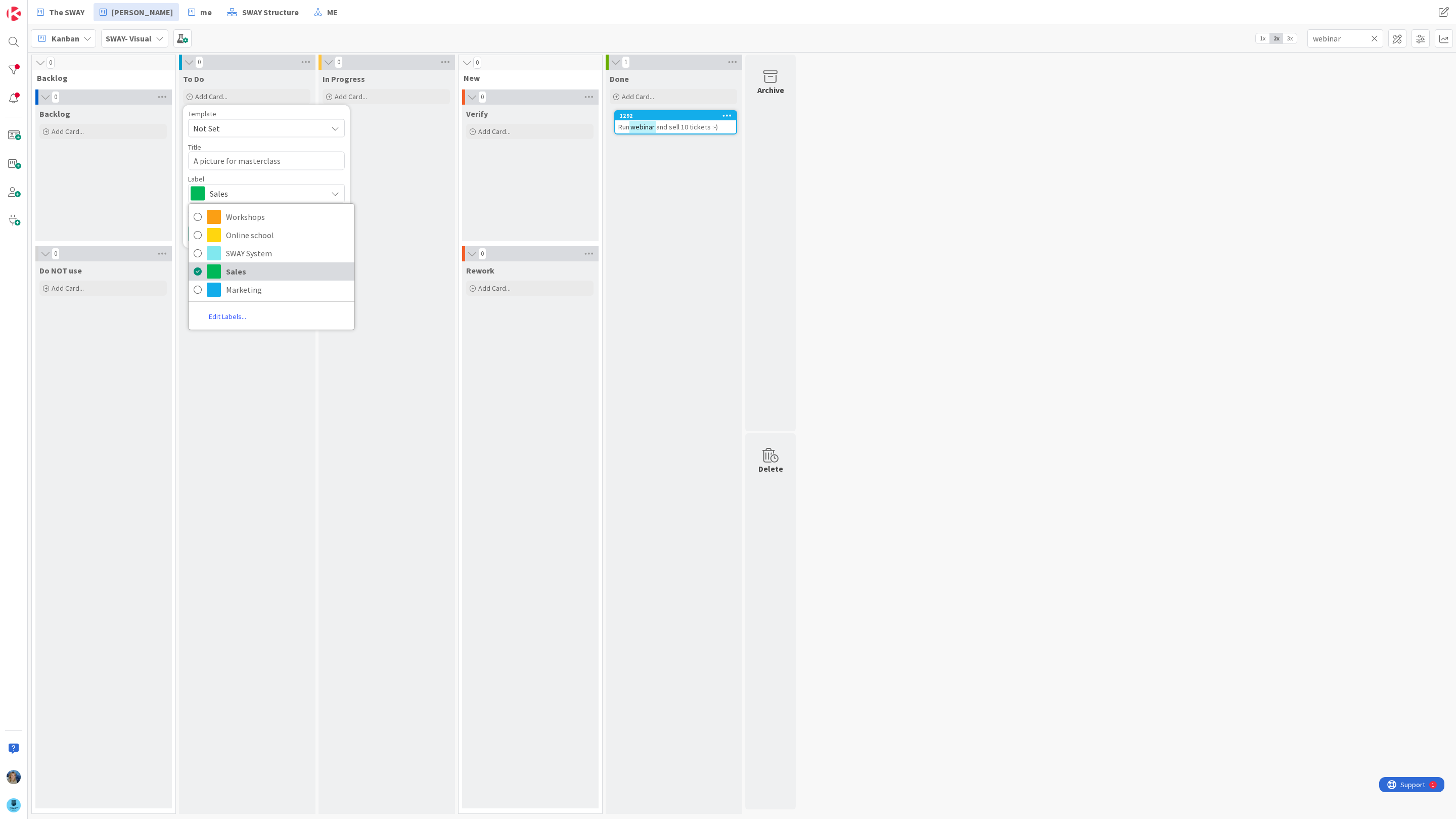
click at [229, 267] on span "Sales" at bounding box center [288, 271] width 124 height 15
type textarea "x"
click at [209, 238] on button "Add" at bounding box center [201, 234] width 27 height 18
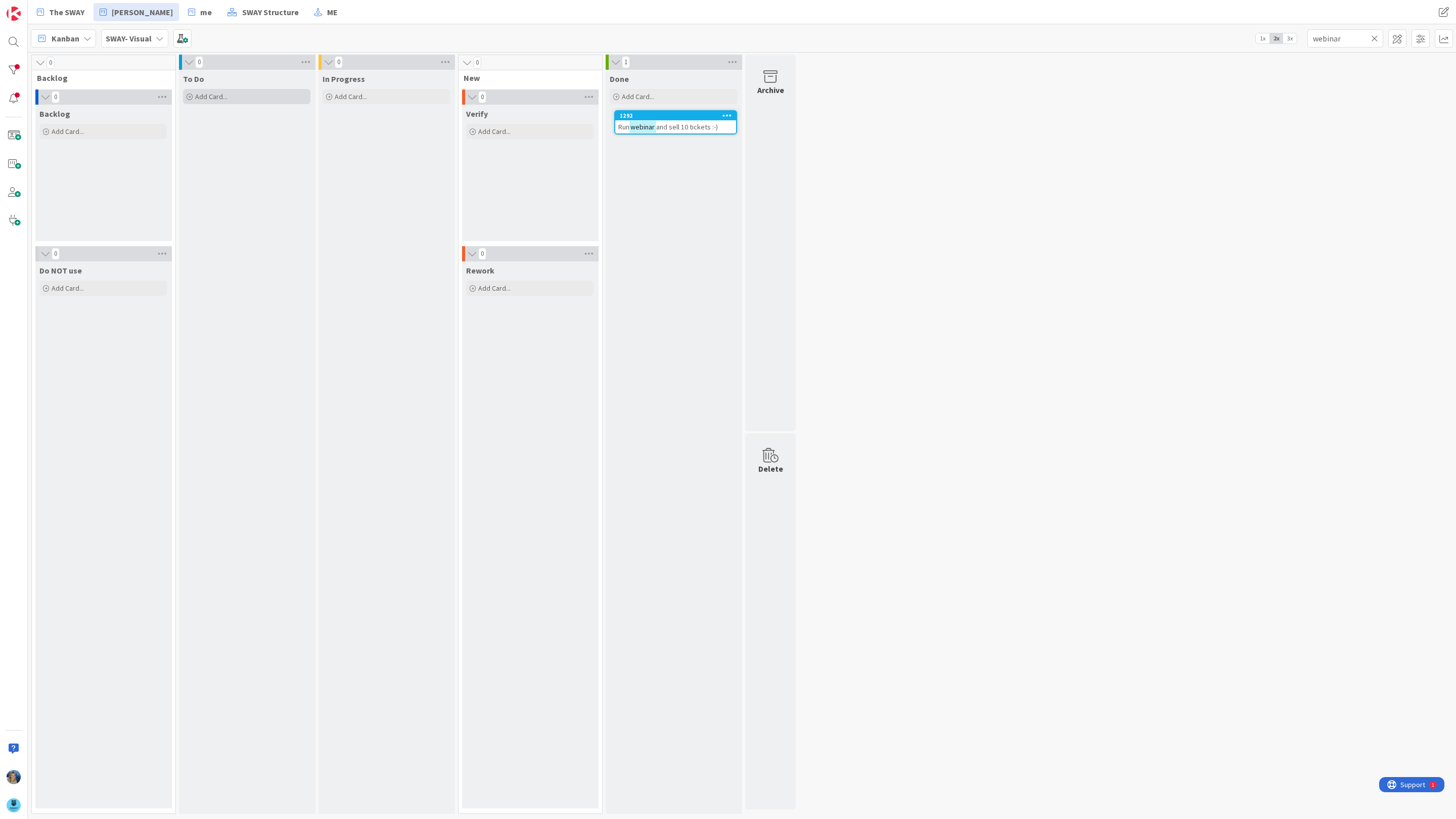
click at [238, 101] on div "Add Card..." at bounding box center [246, 97] width 127 height 15
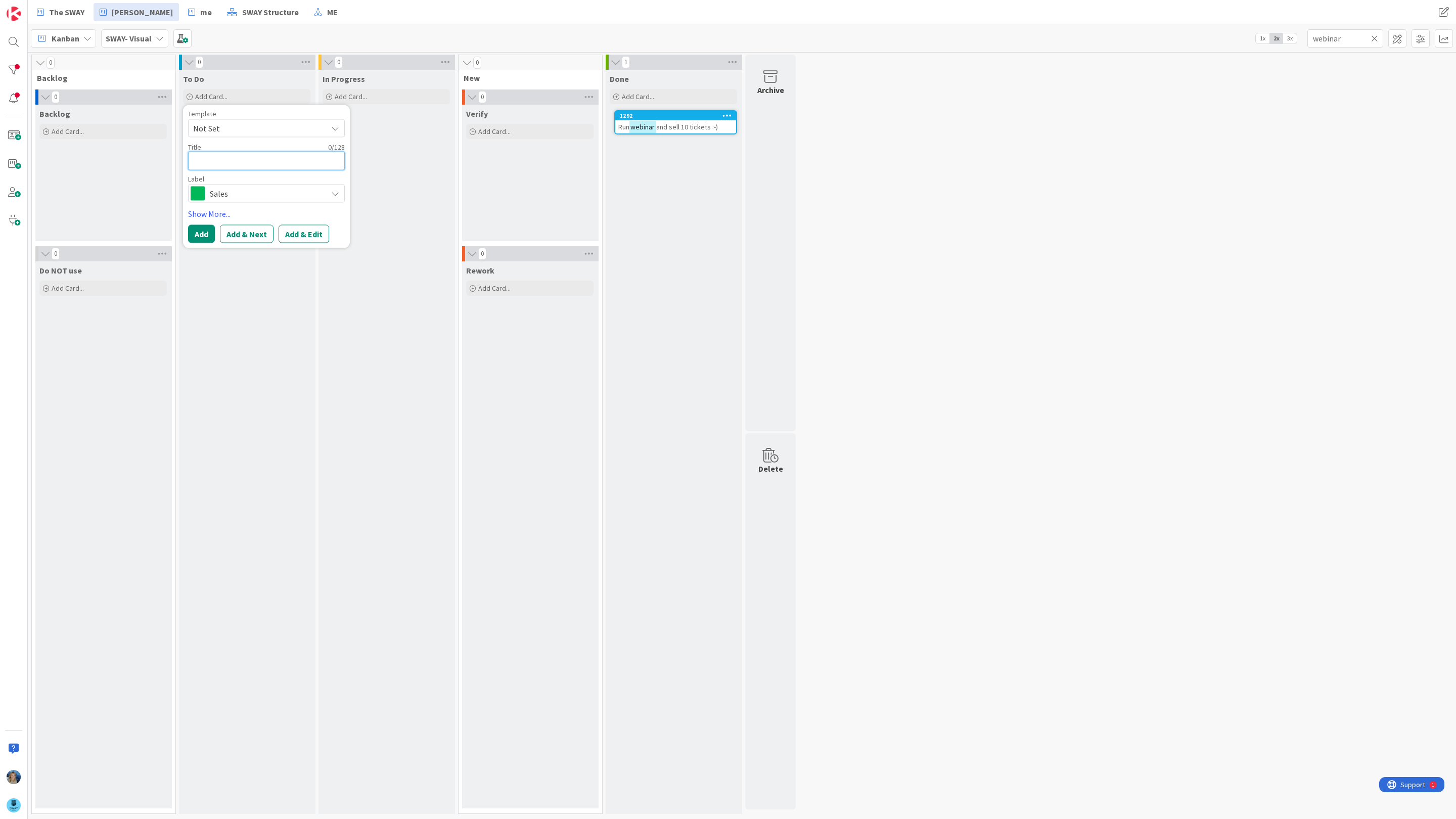
click at [237, 161] on textarea at bounding box center [266, 161] width 157 height 19
type textarea "x"
type textarea "p"
type textarea "x"
type textarea "pi"
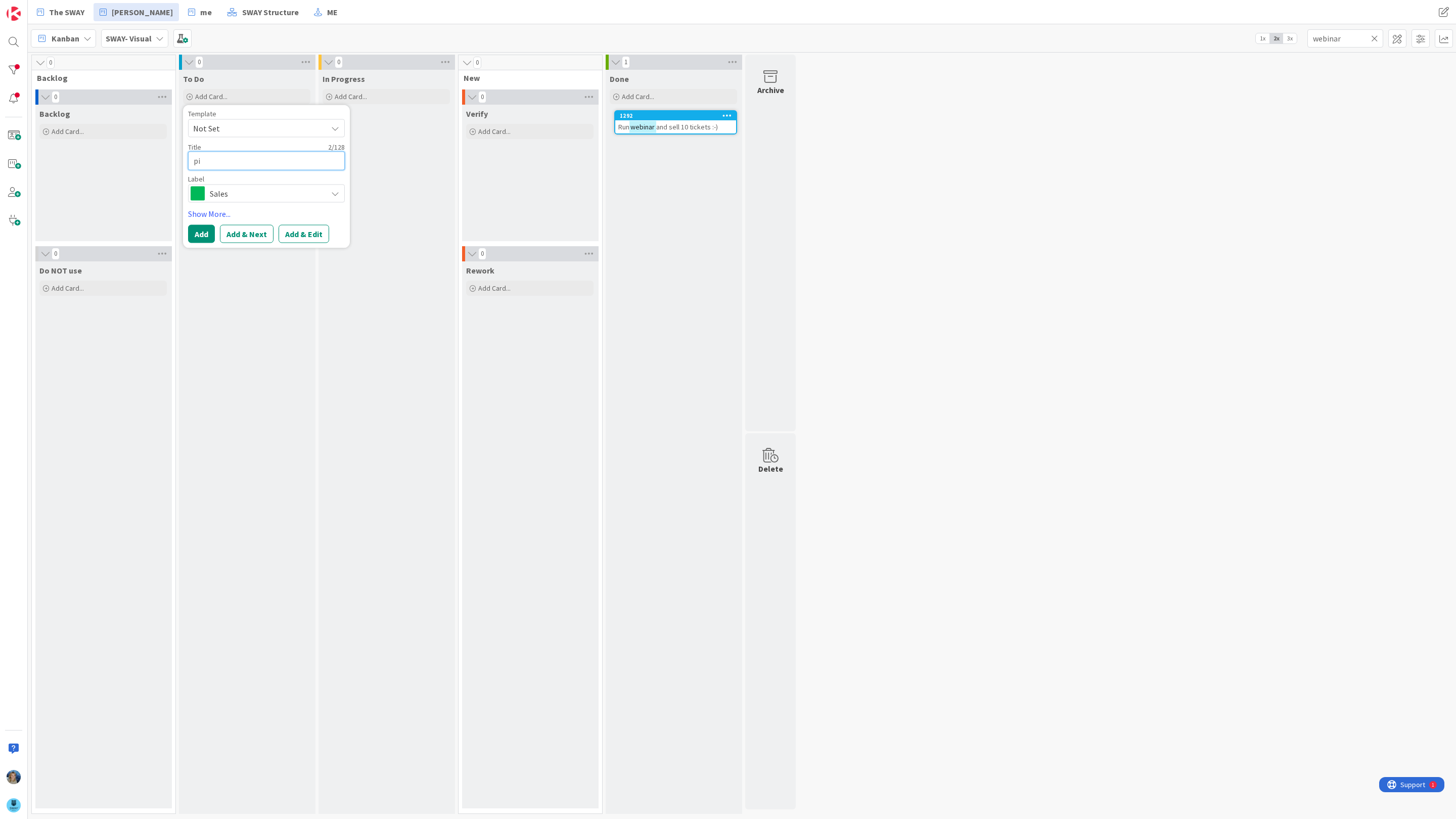
type textarea "x"
type textarea "pic"
type textarea "x"
type textarea "pich"
type textarea "x"
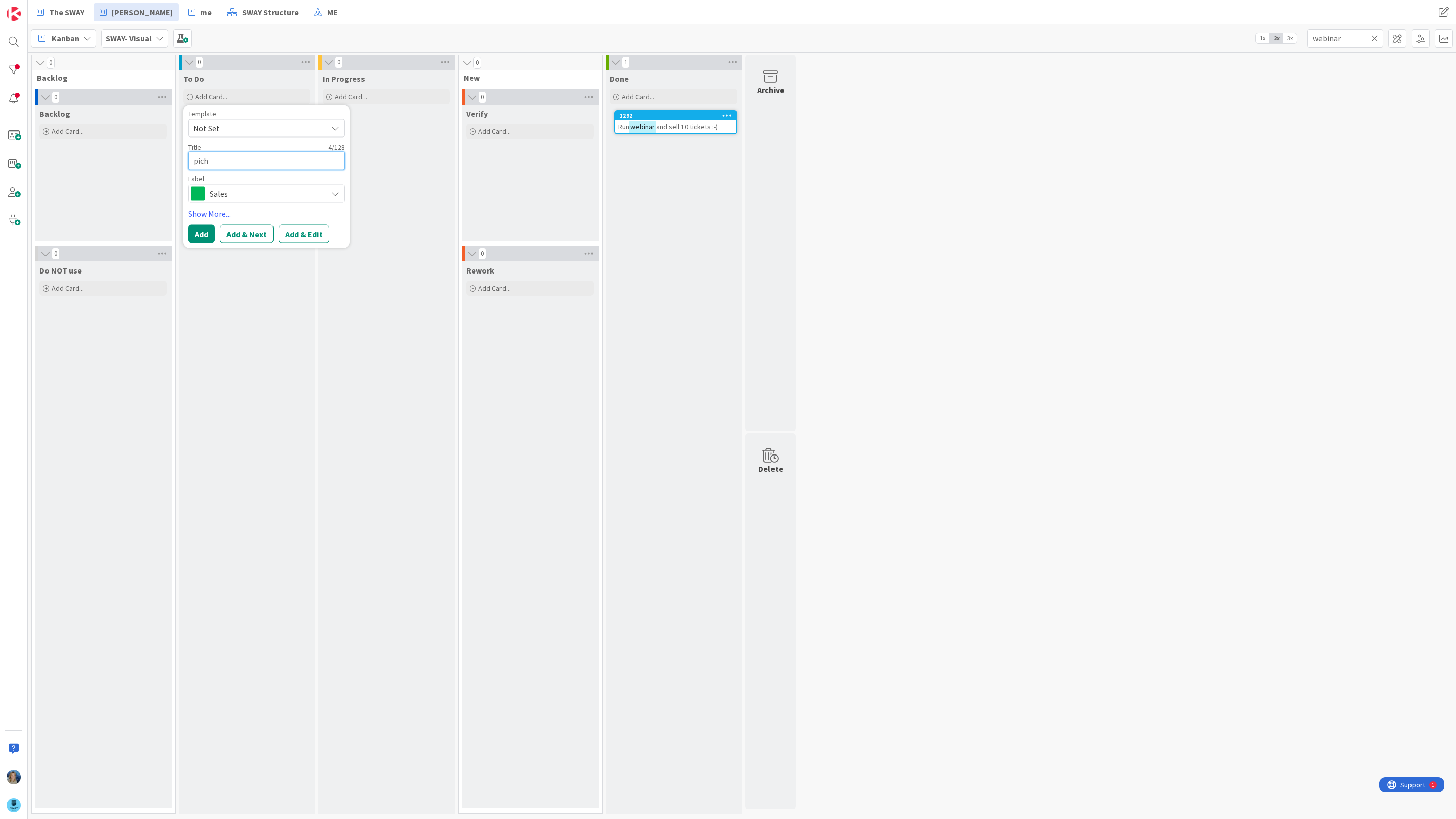
type textarea "pichu"
type textarea "x"
type textarea "pichur"
type textarea "x"
type textarea "pichure"
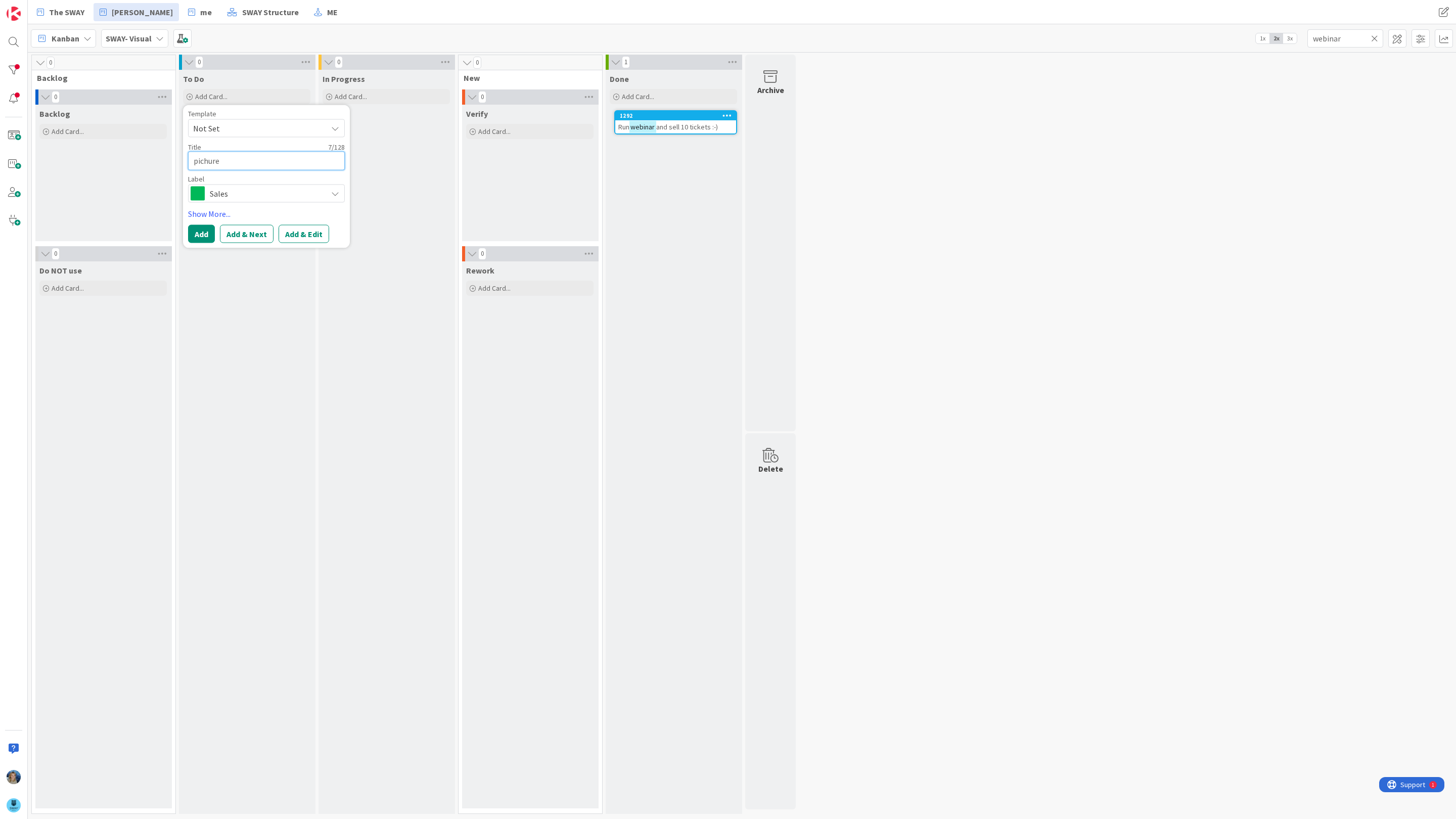
type textarea "x"
type textarea "pichure"
type textarea "x"
type textarea "pichure f"
type textarea "x"
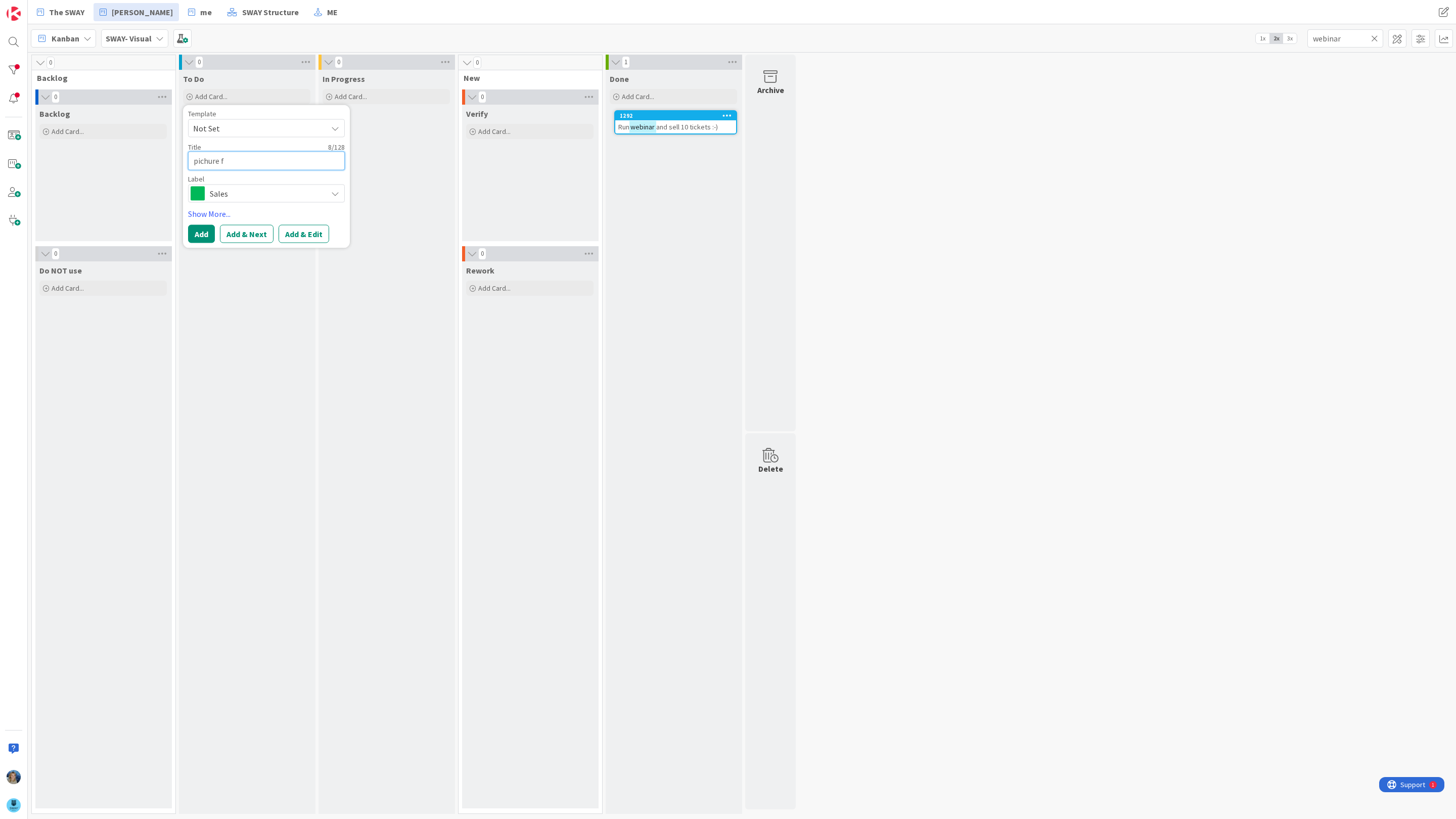
type textarea "pichure fu"
type textarea "x"
type textarea "pichure fur"
type textarea "x"
type textarea "pichure fur"
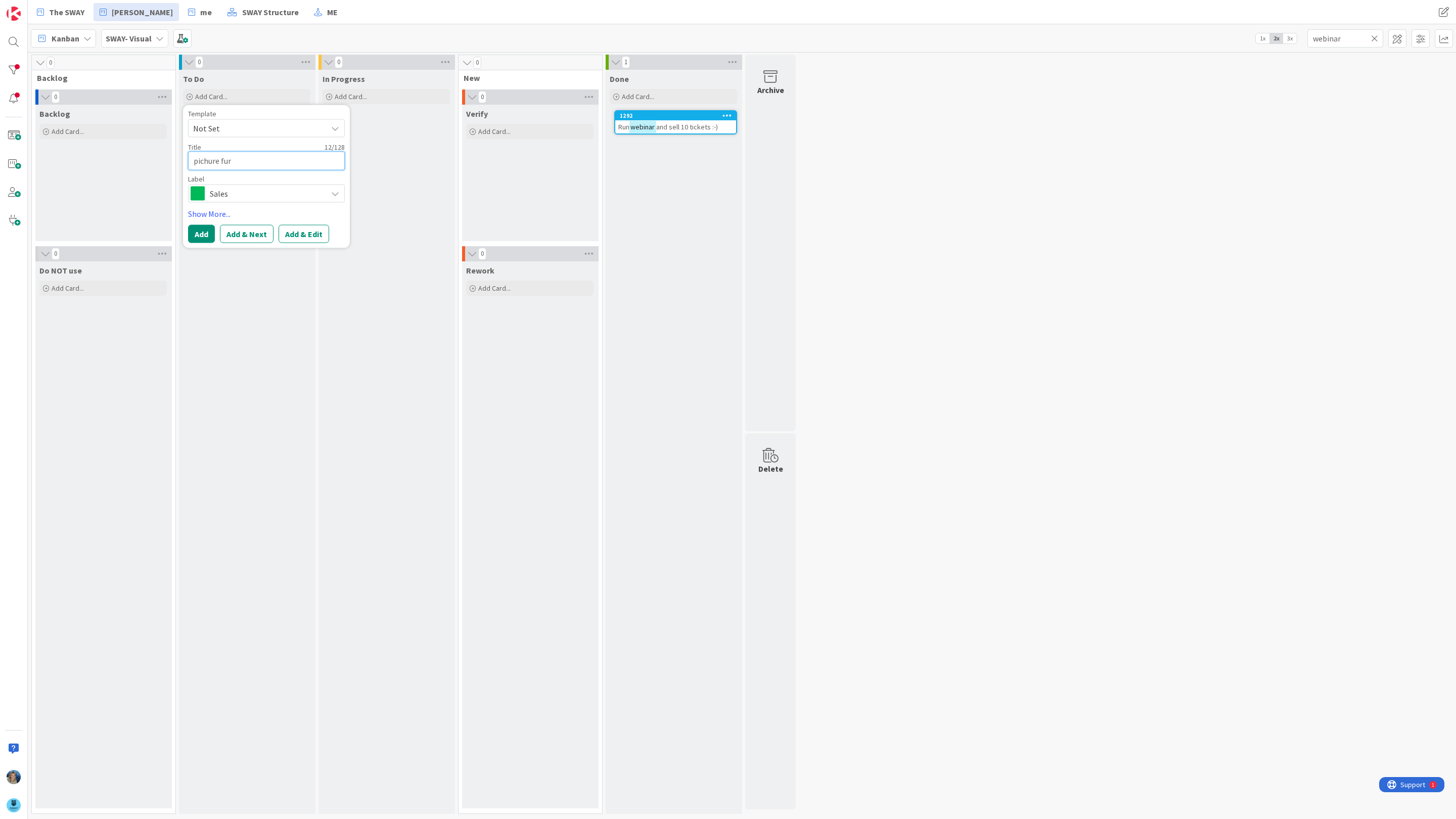
type textarea "x"
type textarea "pichure fur m"
type textarea "x"
type textarea "pichure fur ma"
type textarea "x"
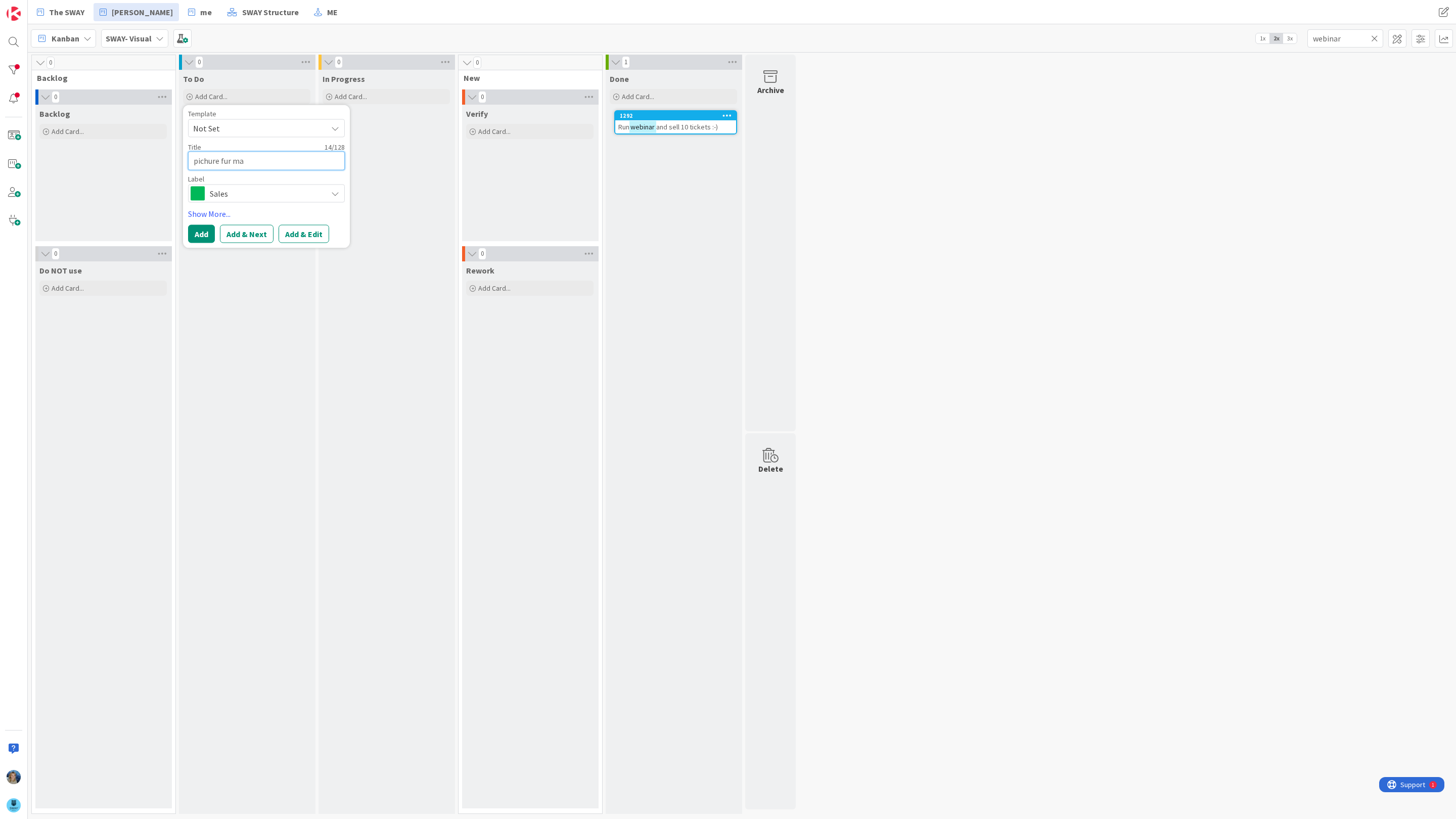
type textarea "pichure fur mas"
type textarea "x"
type textarea "pichure fur mast"
type textarea "x"
type textarea "pichure fur mastr"
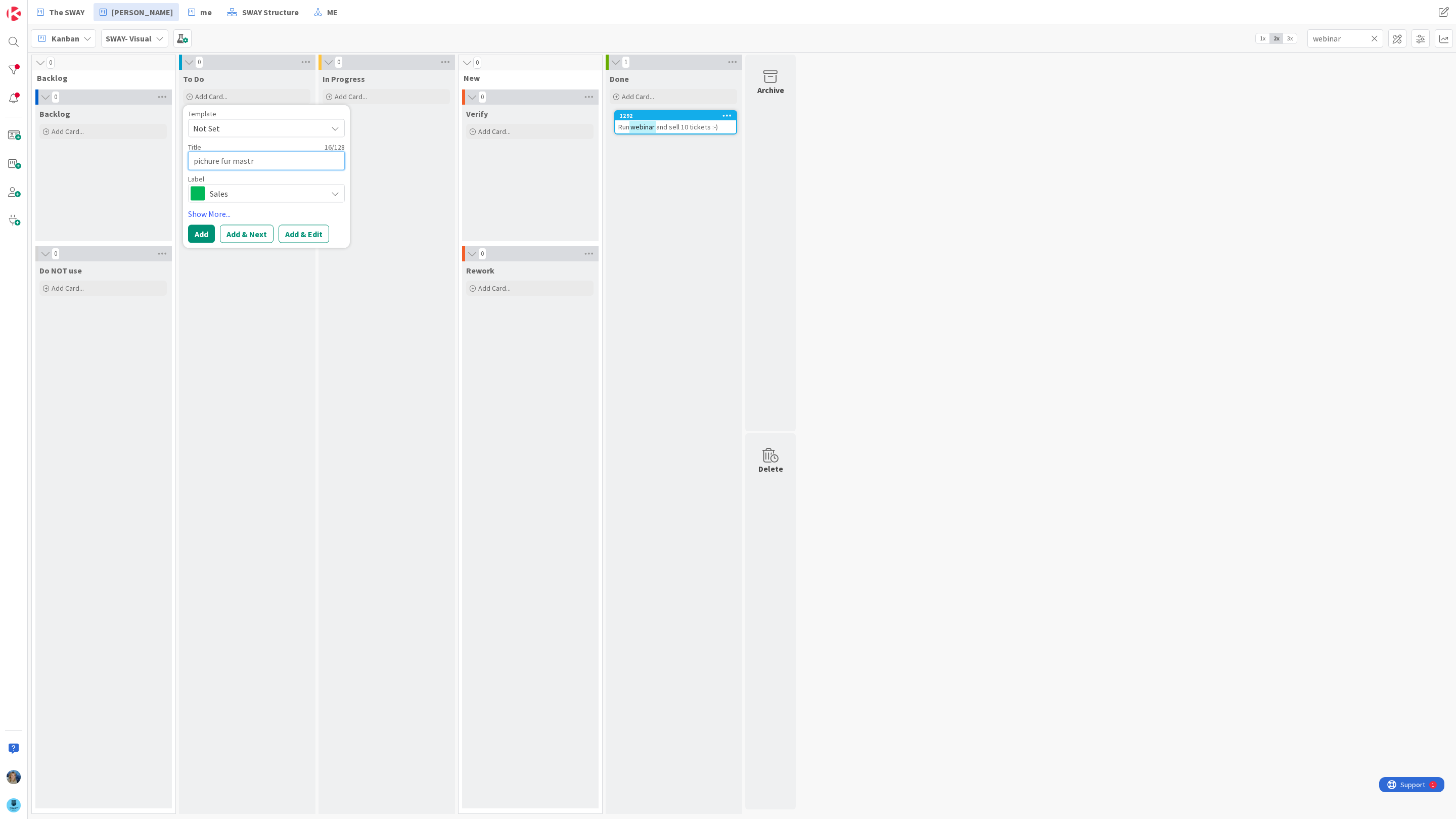
type textarea "x"
type textarea "pichure fur [PERSON_NAME]"
type textarea "x"
type textarea "pichure fur mastrec"
type textarea "x"
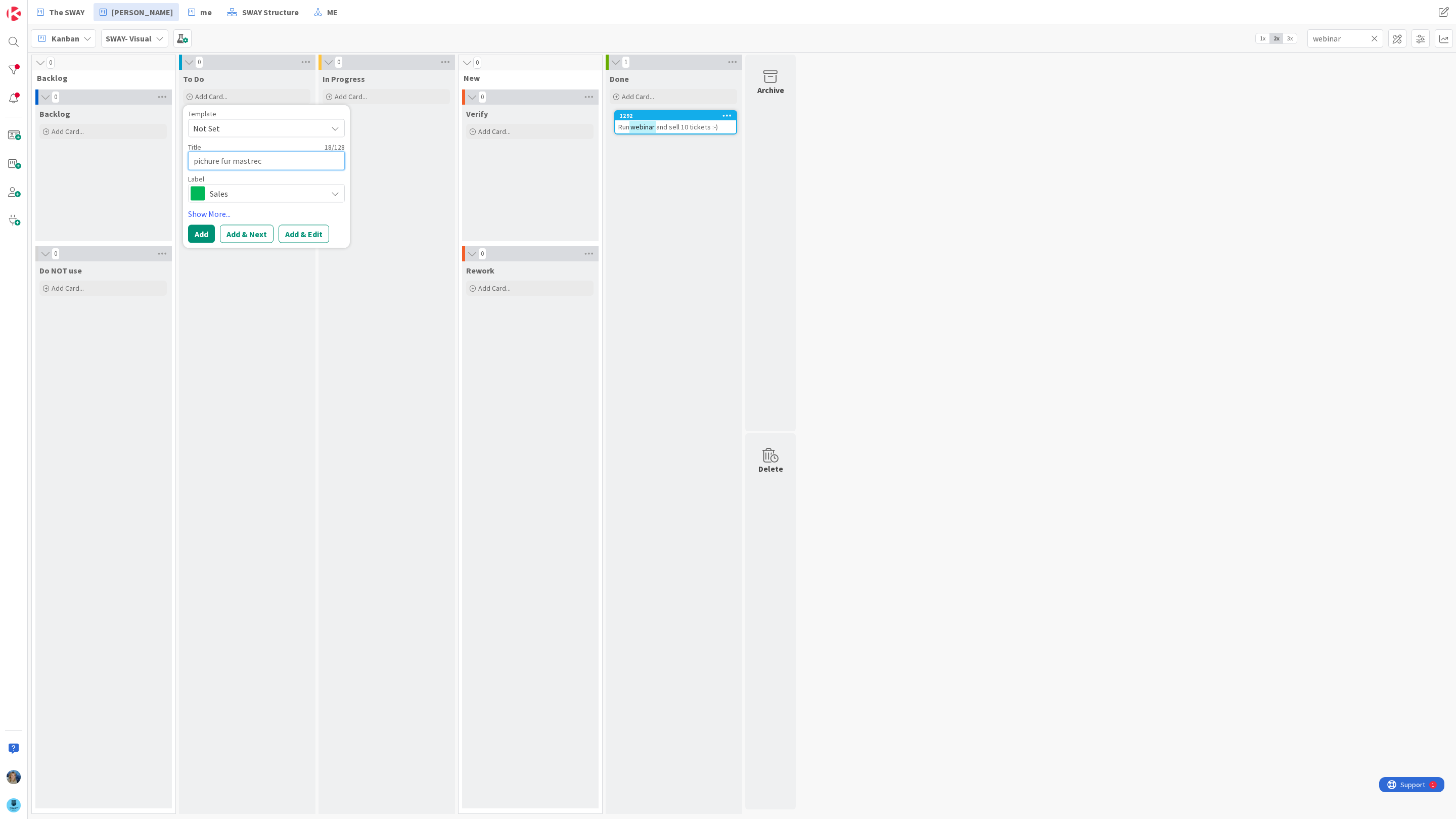
type textarea "pichure fur mastrecl"
type textarea "x"
type textarea "pichure fur mastrecla"
type textarea "x"
type textarea "pichure fur mastreclas"
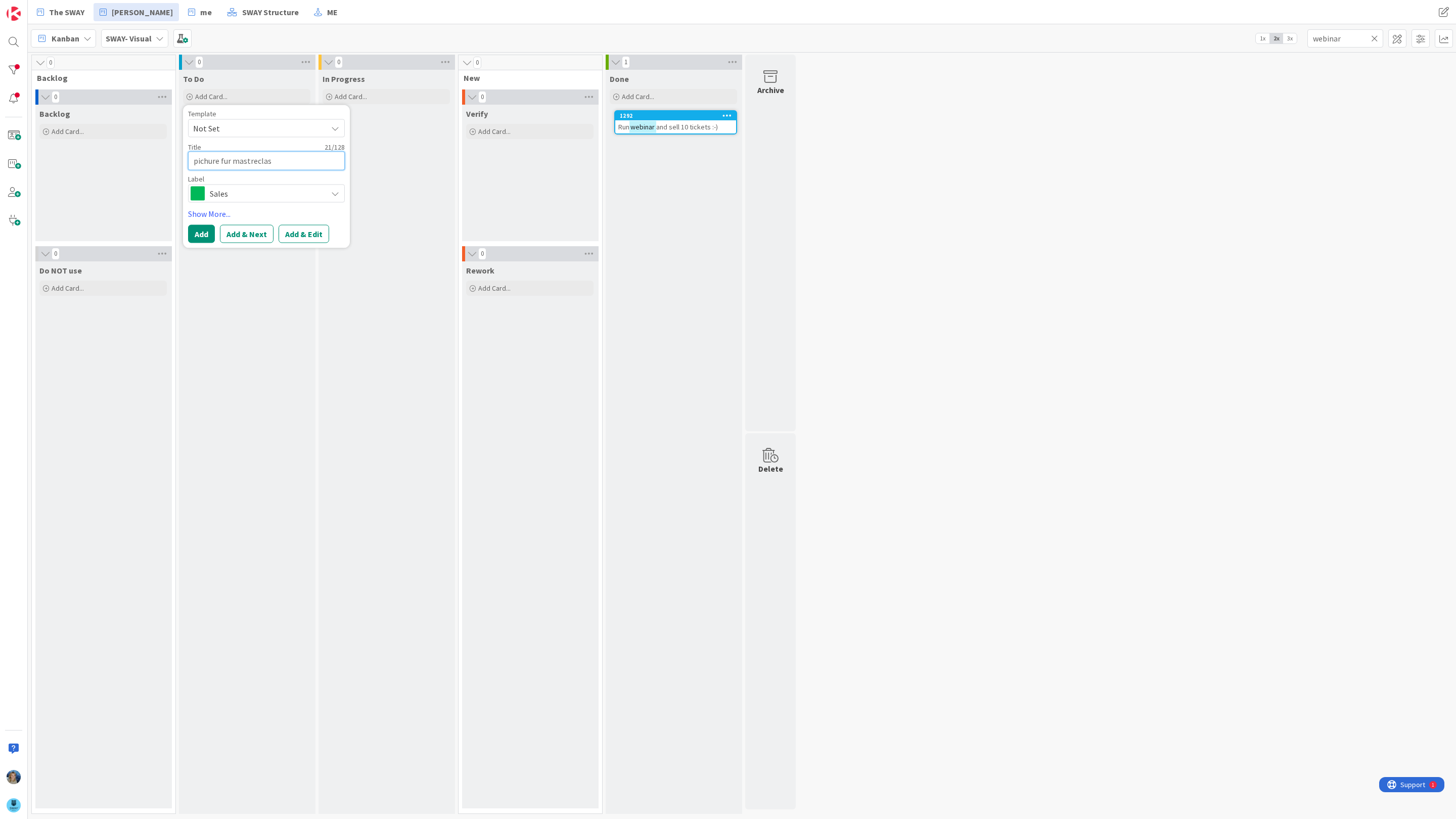
type textarea "x"
type textarea "pichure fur mastreclass"
type textarea "x"
type textarea "pichure fur mastreclass"
type textarea "x"
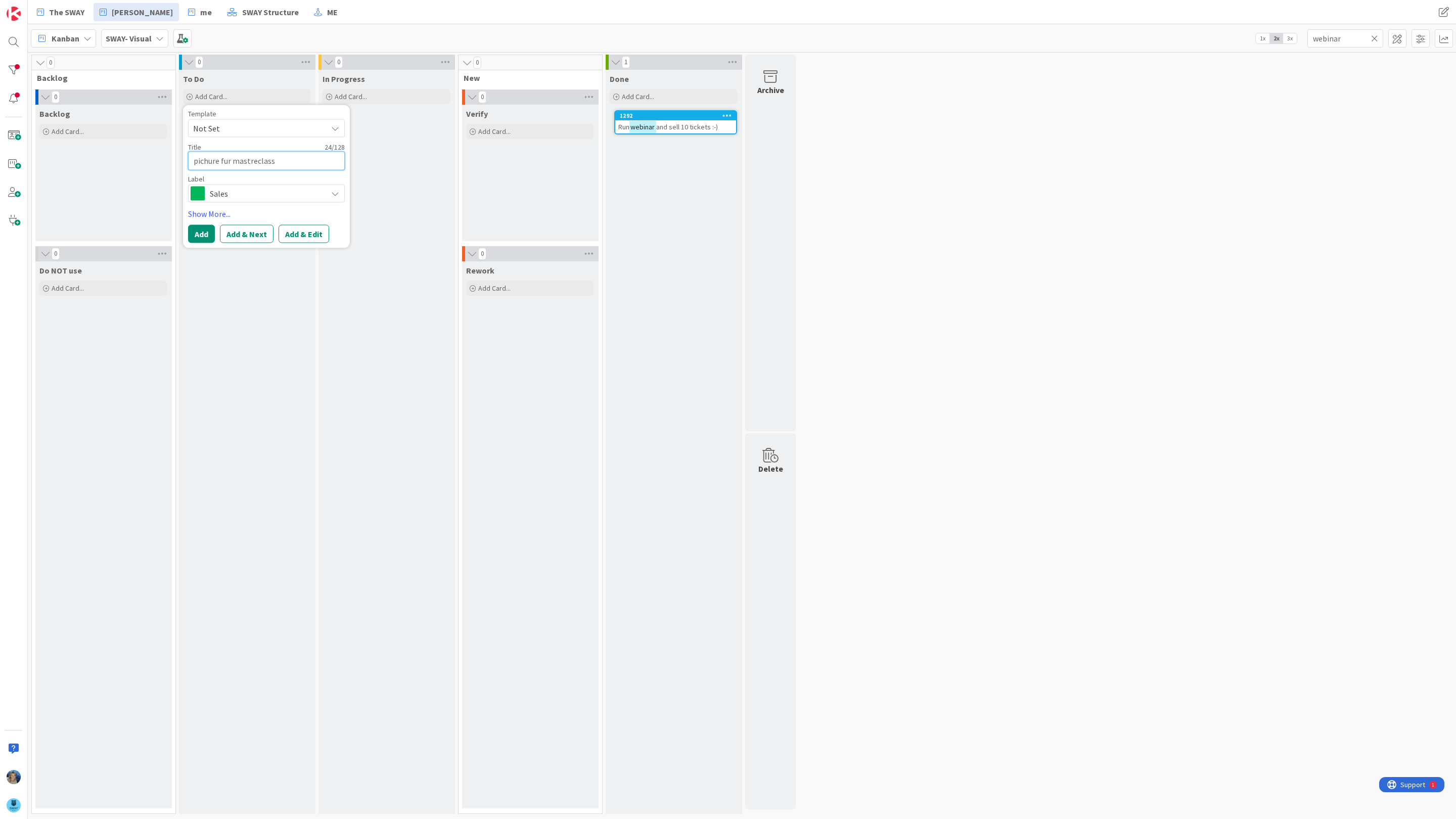
type textarea "pichure fur masterclass"
type textarea "x"
type textarea "picture fur masterclass"
click at [207, 227] on button "Add" at bounding box center [201, 234] width 27 height 18
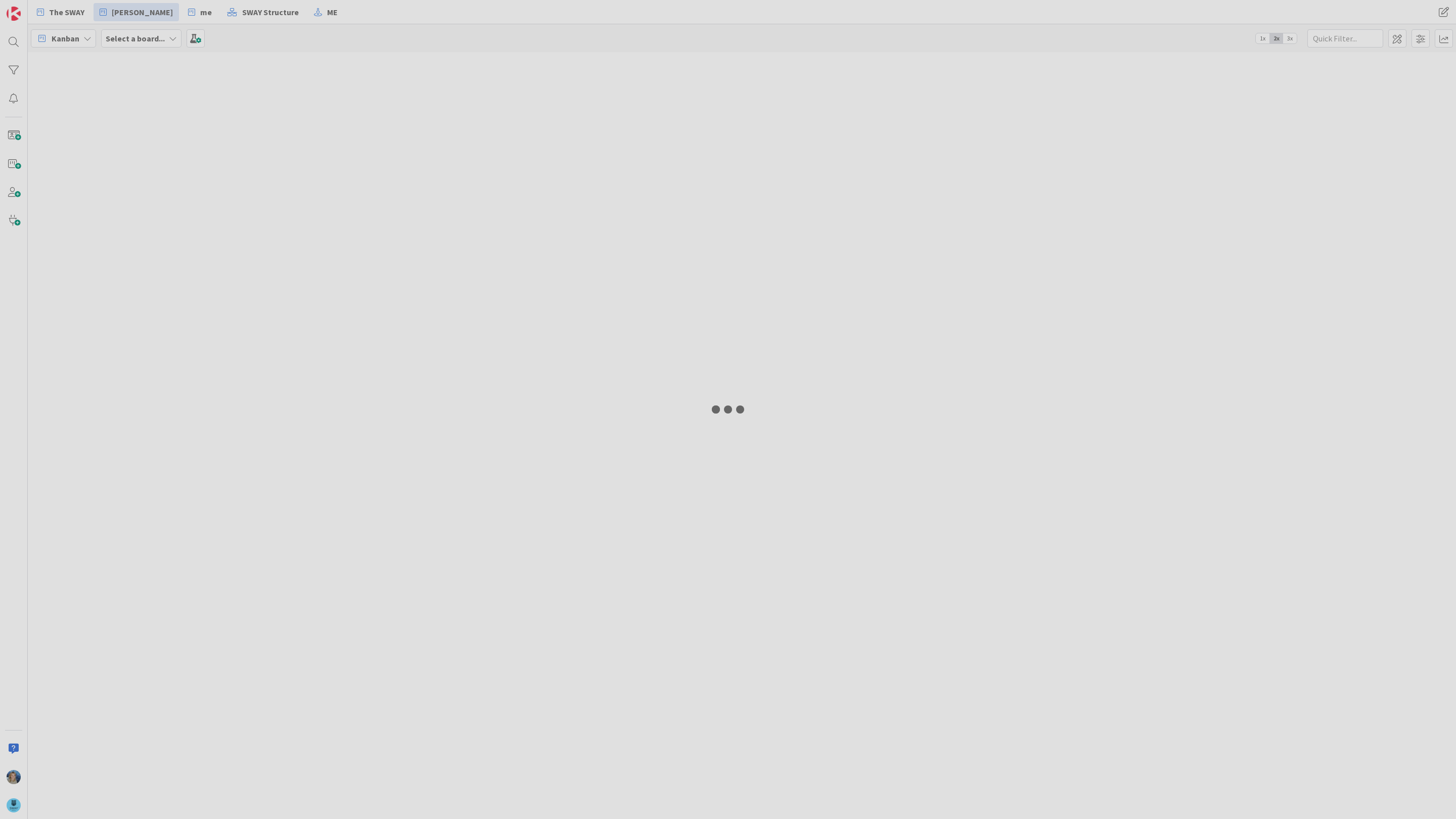
type input "webinar"
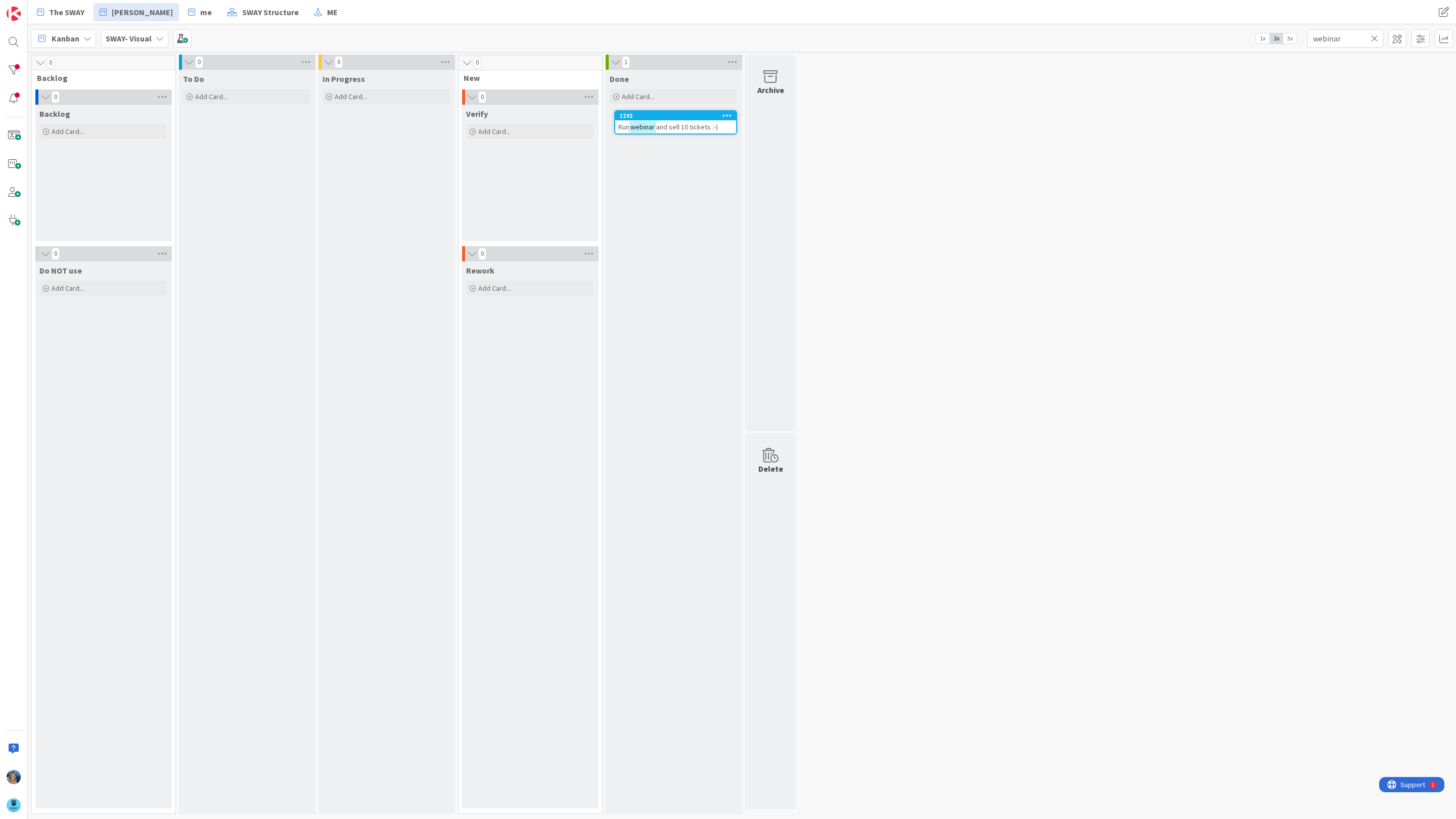
click at [1374, 38] on icon at bounding box center [1374, 38] width 7 height 9
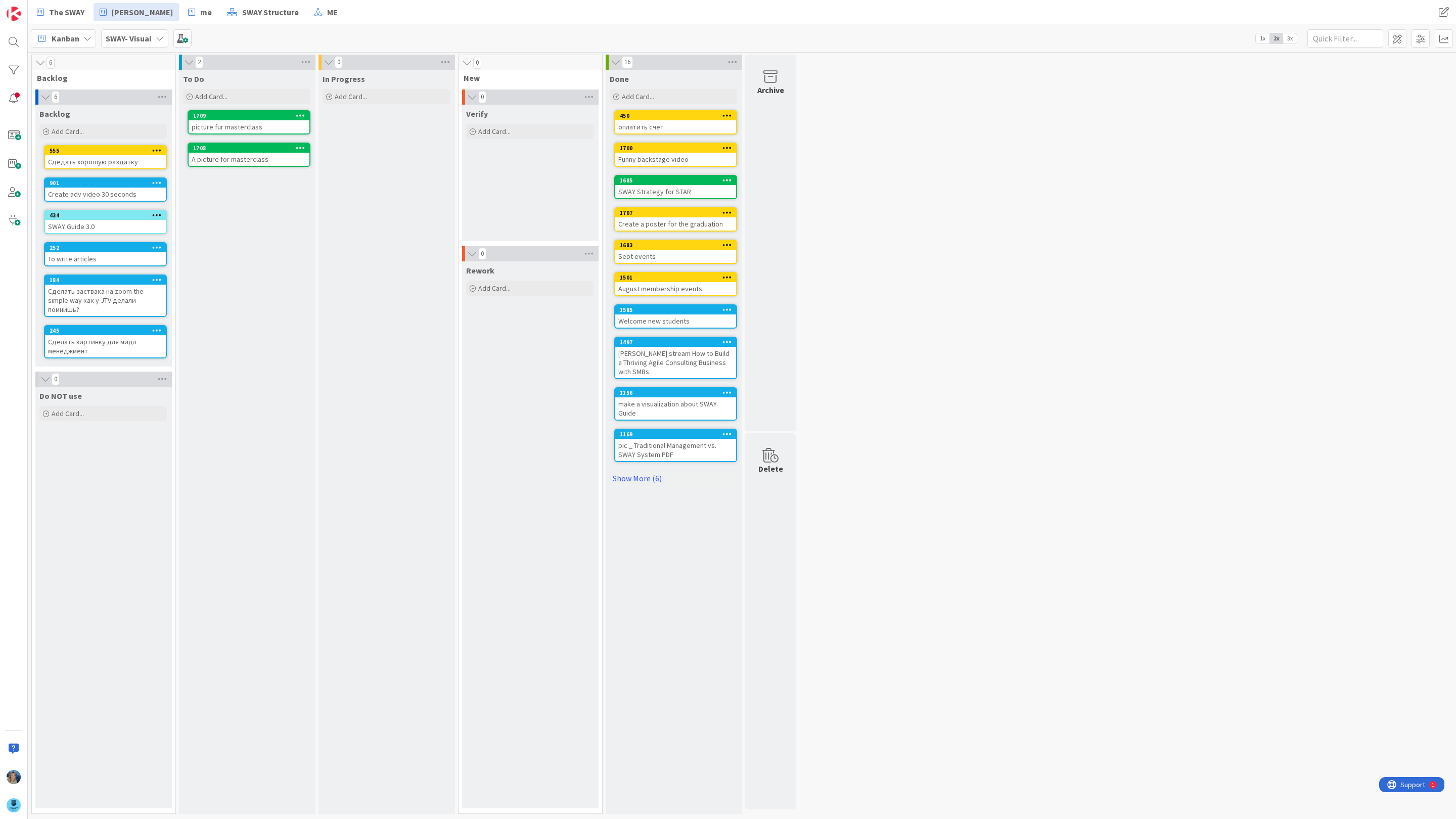
click at [300, 147] on icon at bounding box center [300, 148] width 9 height 7
click at [287, 122] on div "picture fur masterclass" at bounding box center [249, 126] width 121 height 13
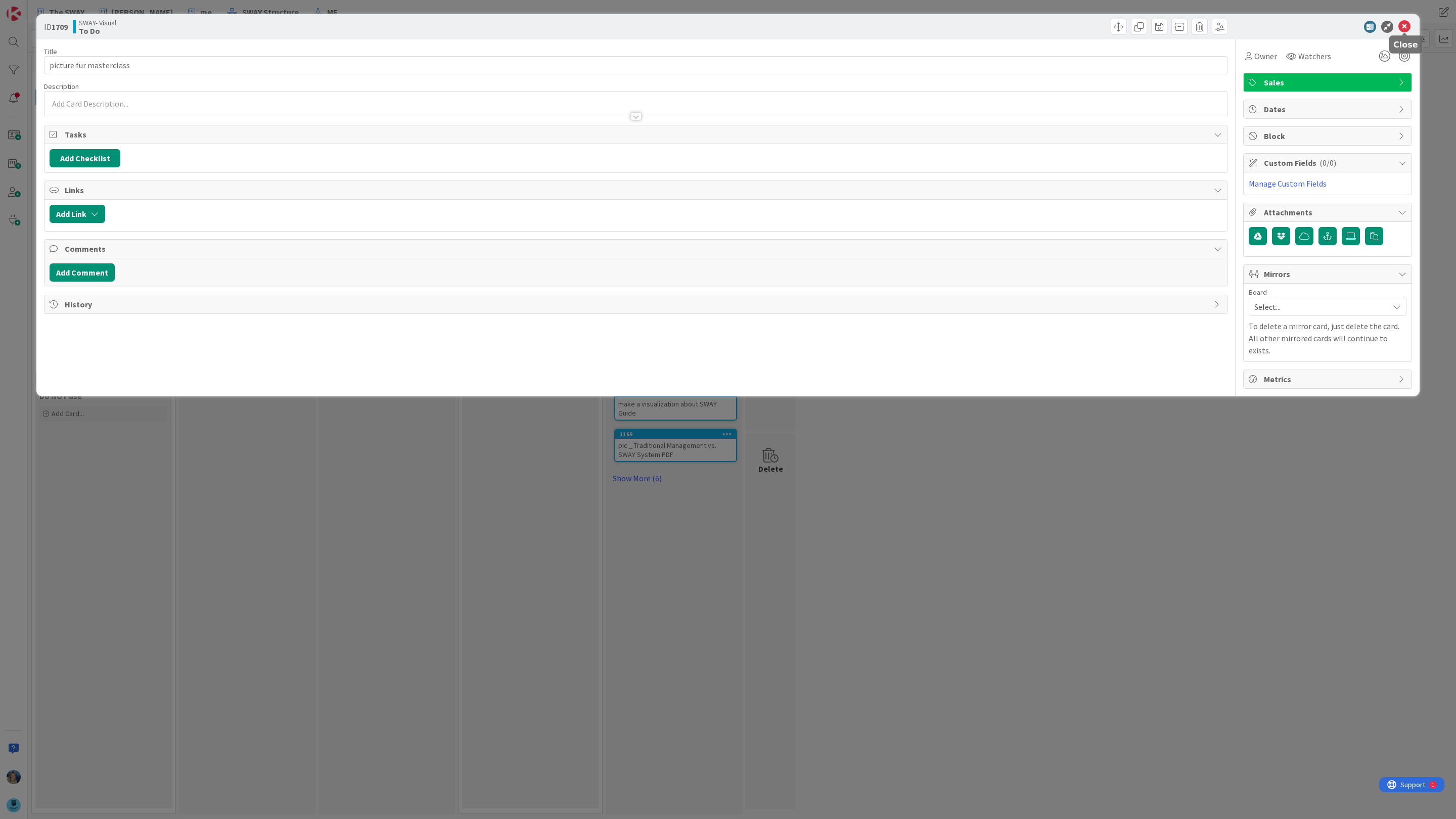
click at [1407, 25] on icon at bounding box center [1404, 27] width 12 height 12
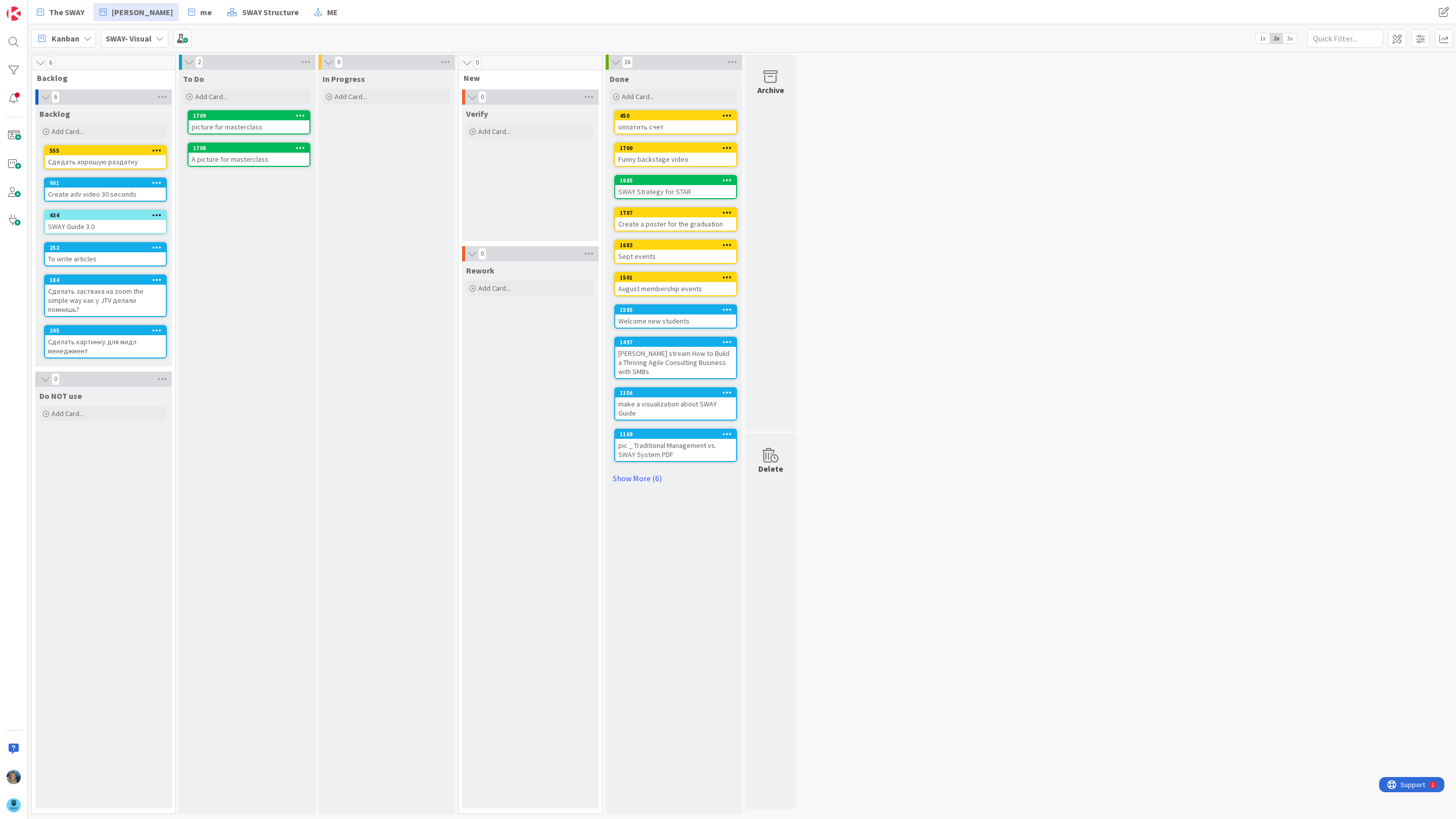
click at [302, 115] on icon at bounding box center [300, 115] width 9 height 7
click at [226, 318] on link "Delete" at bounding box center [240, 323] width 136 height 15
click at [178, 167] on button "Delete" at bounding box center [182, 167] width 38 height 18
click at [221, 124] on div "A picture for masterclass" at bounding box center [249, 126] width 121 height 13
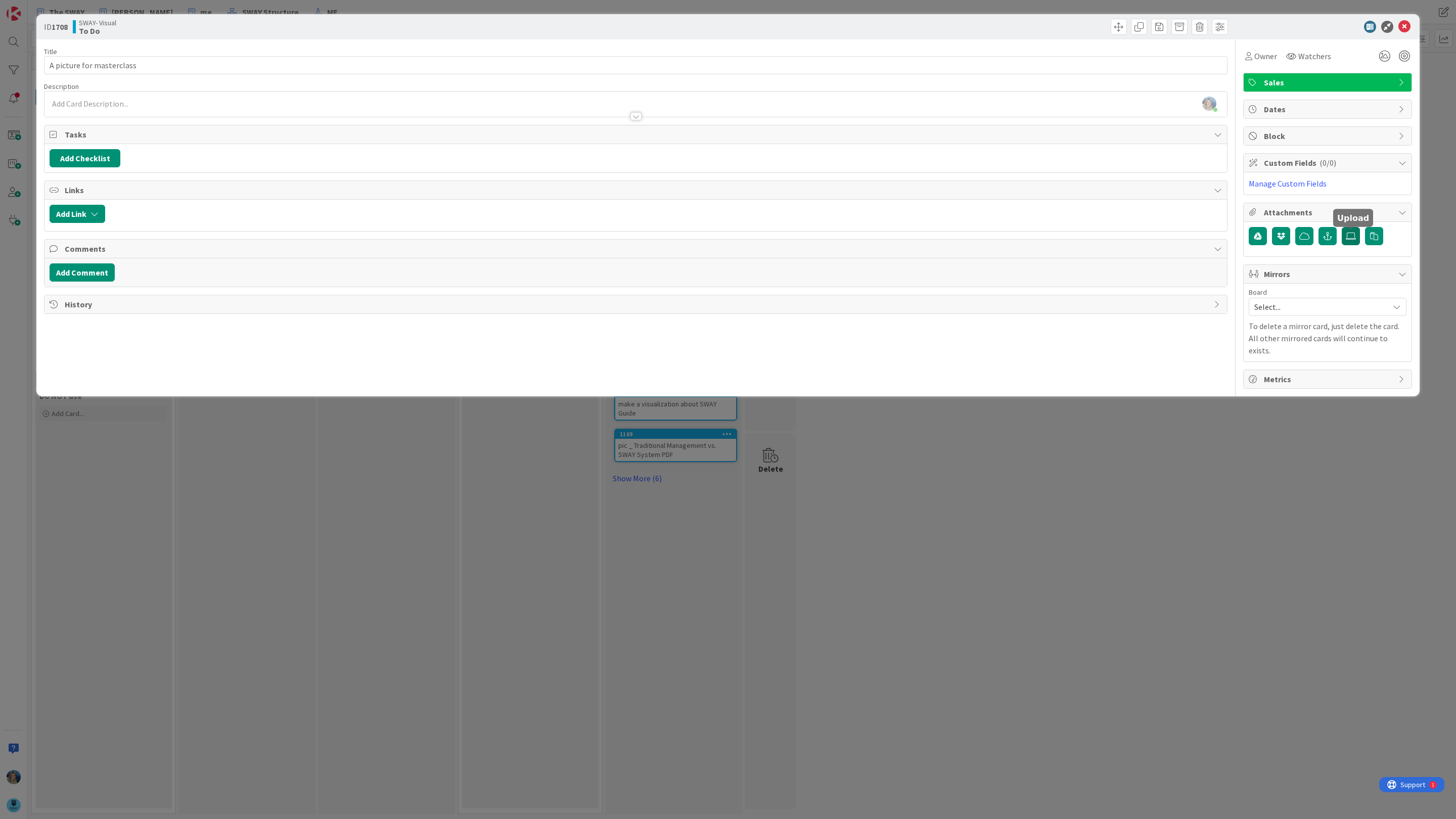
click at [1348, 233] on label at bounding box center [1350, 235] width 18 height 18
click at [1342, 227] on input "file" at bounding box center [1342, 227] width 0 height 0
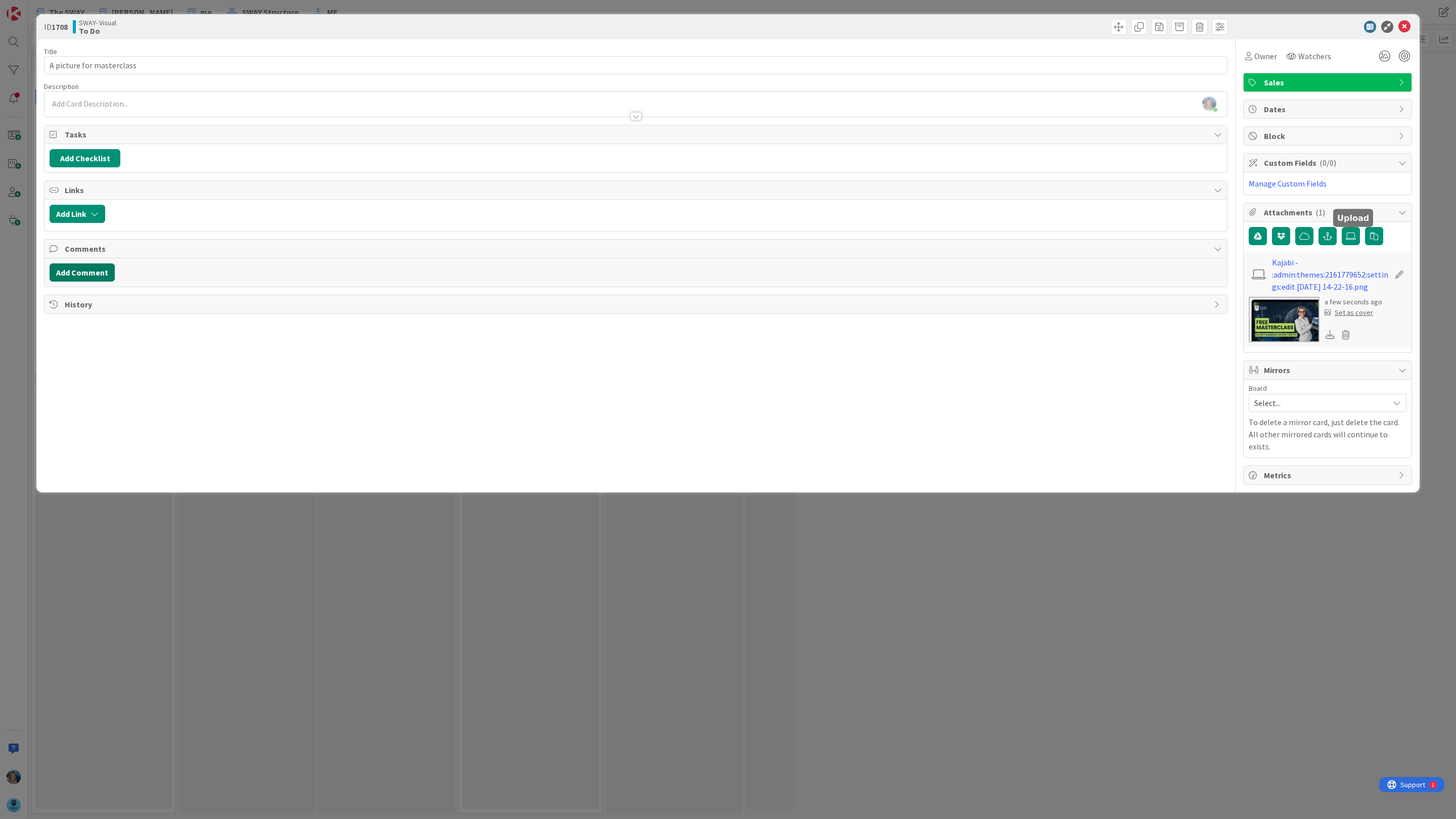
click at [76, 276] on button "Add Comment" at bounding box center [82, 272] width 65 height 18
click at [96, 106] on div at bounding box center [635, 112] width 1183 height 11
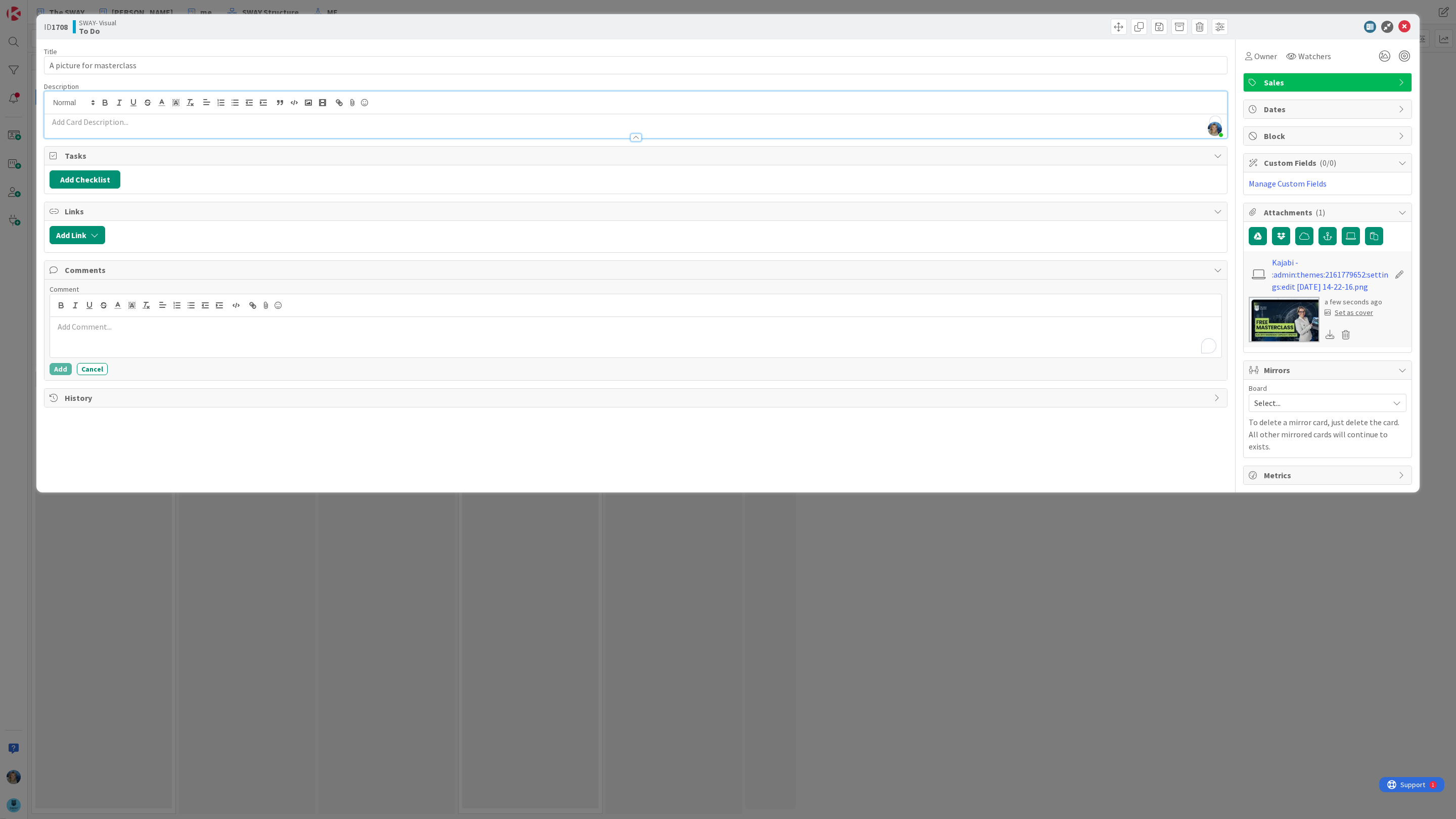
click at [95, 106] on div "Marina Alex just joined" at bounding box center [635, 115] width 1182 height 46
click at [83, 130] on div at bounding box center [635, 132] width 1182 height 10
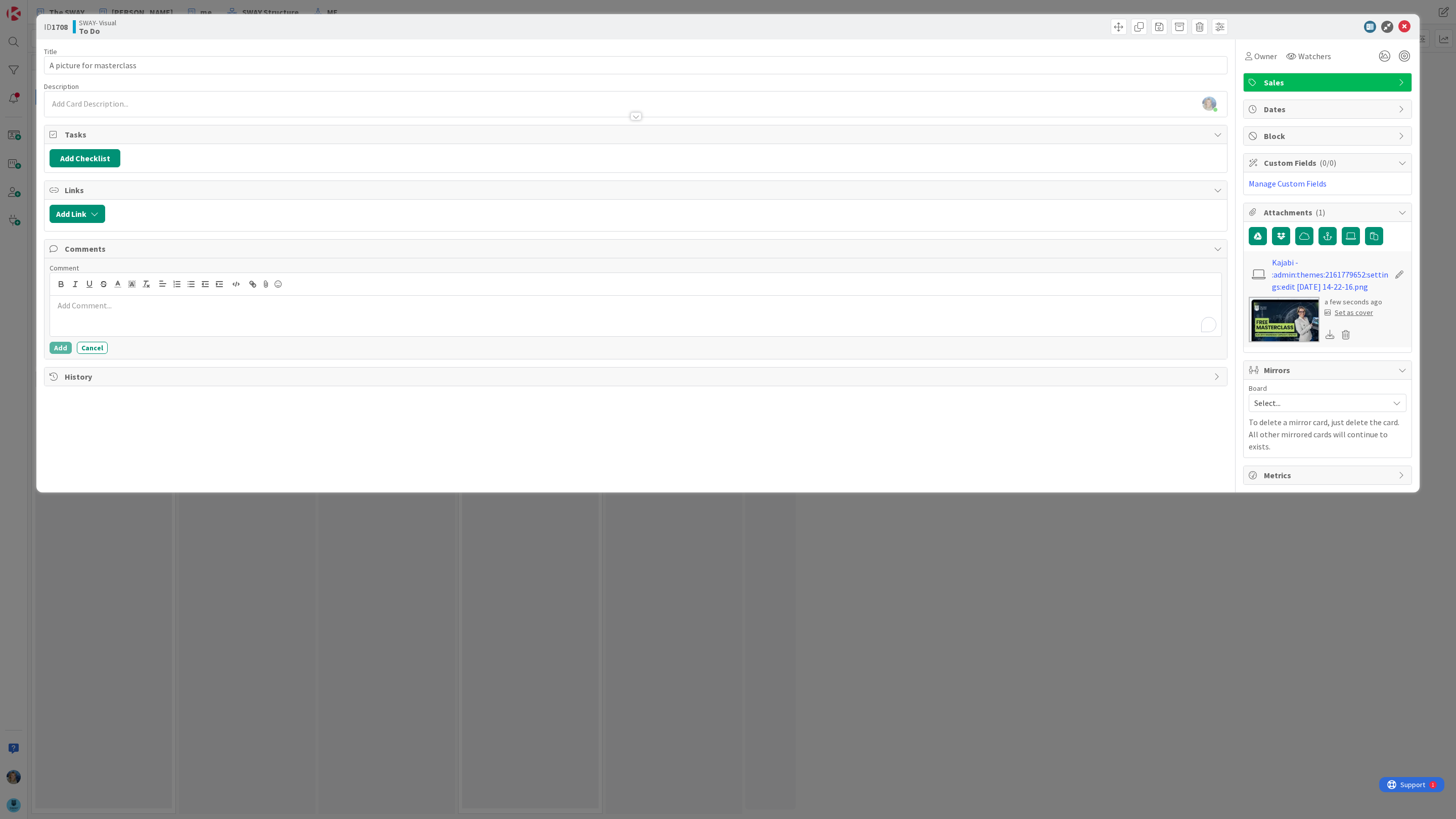
click at [78, 106] on div at bounding box center [635, 112] width 1183 height 11
click at [87, 158] on button "Add Checklist" at bounding box center [85, 158] width 70 height 18
click at [96, 205] on input at bounding box center [133, 207] width 157 height 18
type input "to do"
click at [67, 232] on button "Add" at bounding box center [68, 230] width 27 height 18
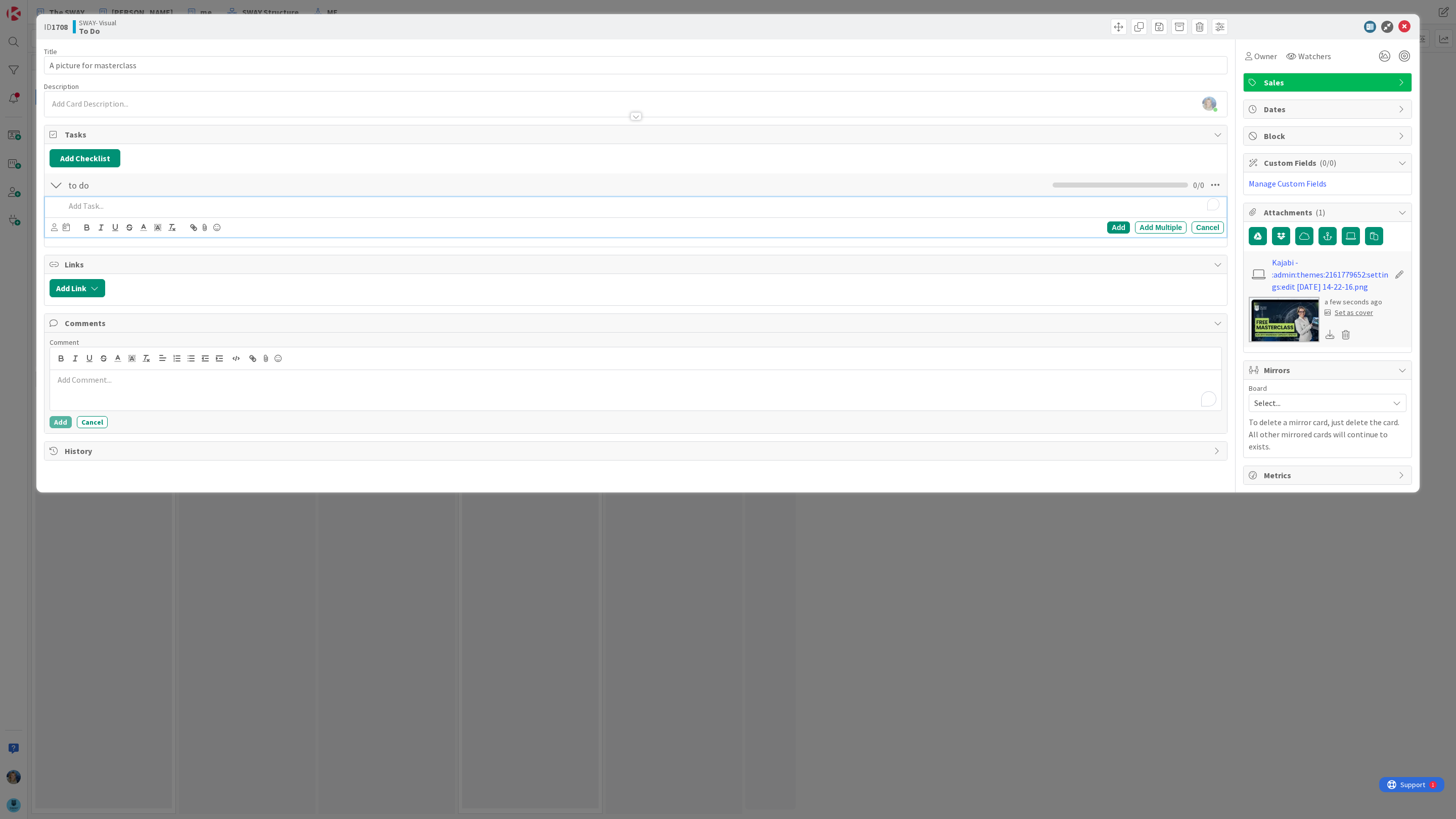
click at [109, 206] on p "To enrich screen reader interactions, please activate Accessibility in Grammarl…" at bounding box center [642, 206] width 1155 height 12
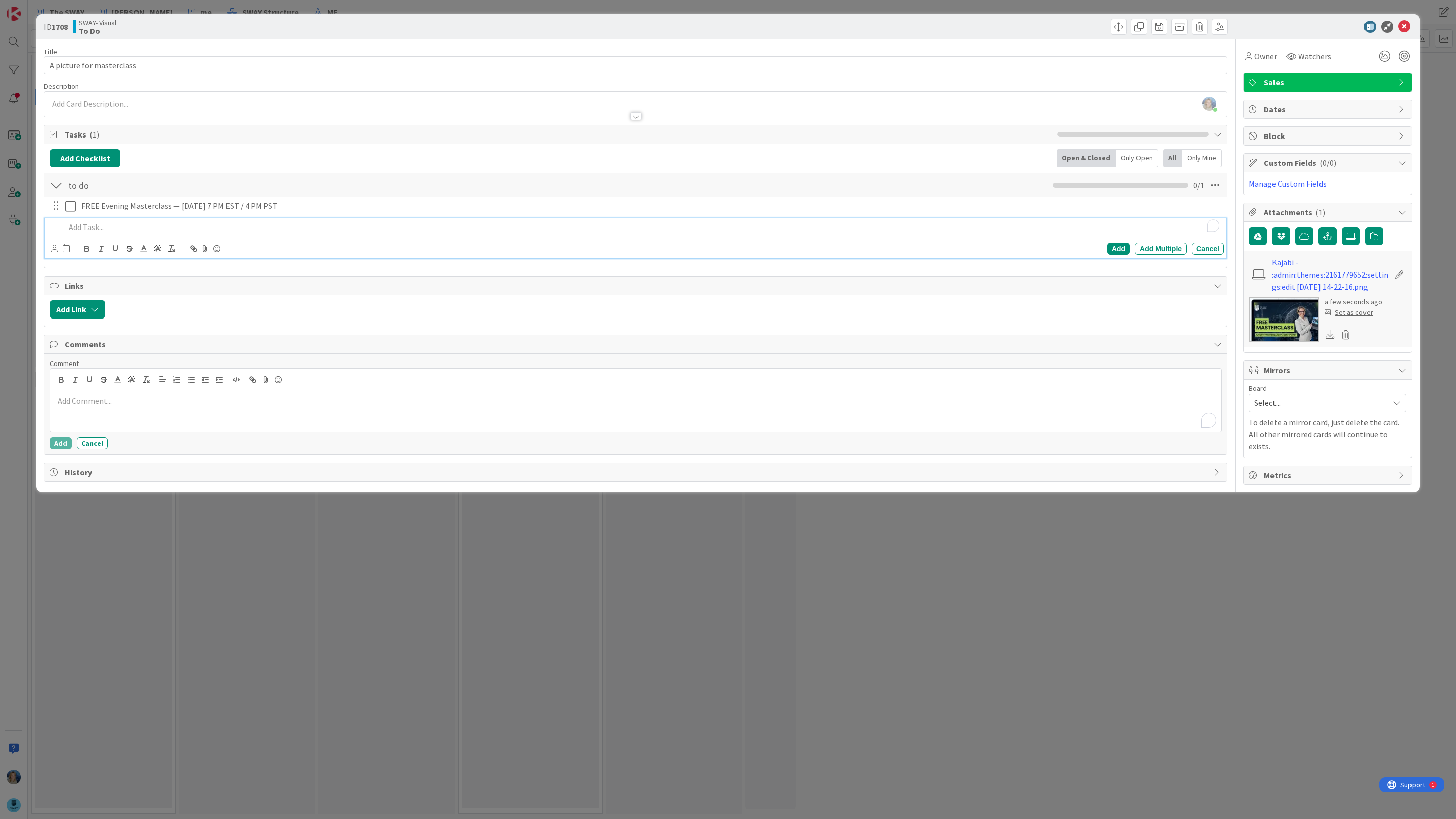
click at [260, 226] on p "To enrich screen reader interactions, please activate Accessibility in Grammarl…" at bounding box center [642, 228] width 1155 height 12
click at [270, 221] on div "Can we do it in Canva, and Fije can change dates?" at bounding box center [642, 227] width 1162 height 18
click at [164, 226] on p "Can we do it in Canva, and Fije can change dates?" at bounding box center [642, 228] width 1155 height 12
click at [268, 226] on p "Can we do it in Canva, and Fike can change dates?" at bounding box center [642, 228] width 1155 height 12
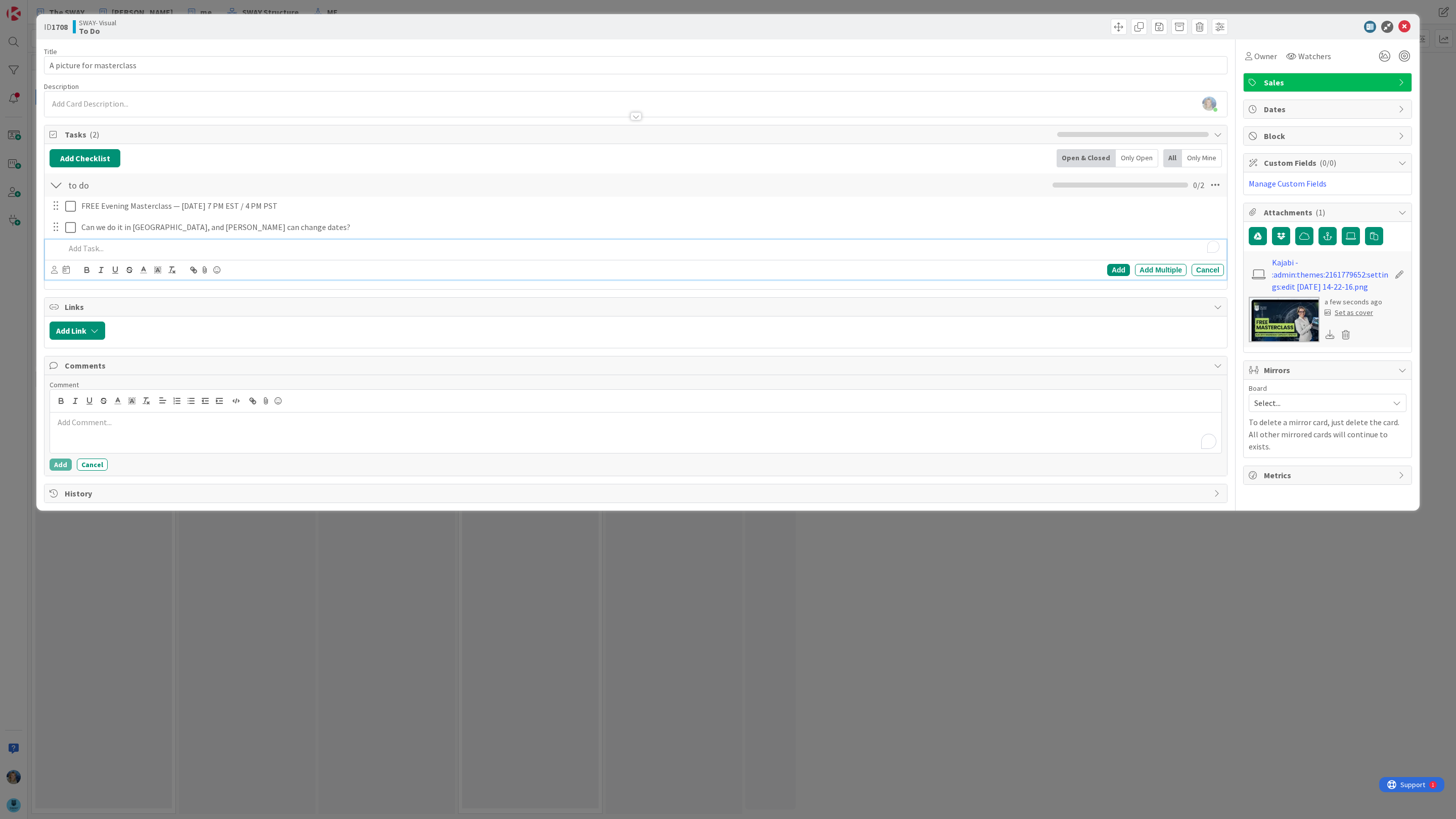
click at [132, 246] on p "To enrich screen reader interactions, please activate Accessibility in Grammarl…" at bounding box center [642, 249] width 1155 height 12
click at [276, 251] on p "i need this somewere SUPER visible - Find Clients with AI" at bounding box center [642, 249] width 1155 height 12
click at [300, 250] on p "i need this somewere SUPER visible - Find Clients with AI" at bounding box center [642, 249] width 1155 height 12
click at [1258, 58] on span "Owner" at bounding box center [1265, 56] width 22 height 12
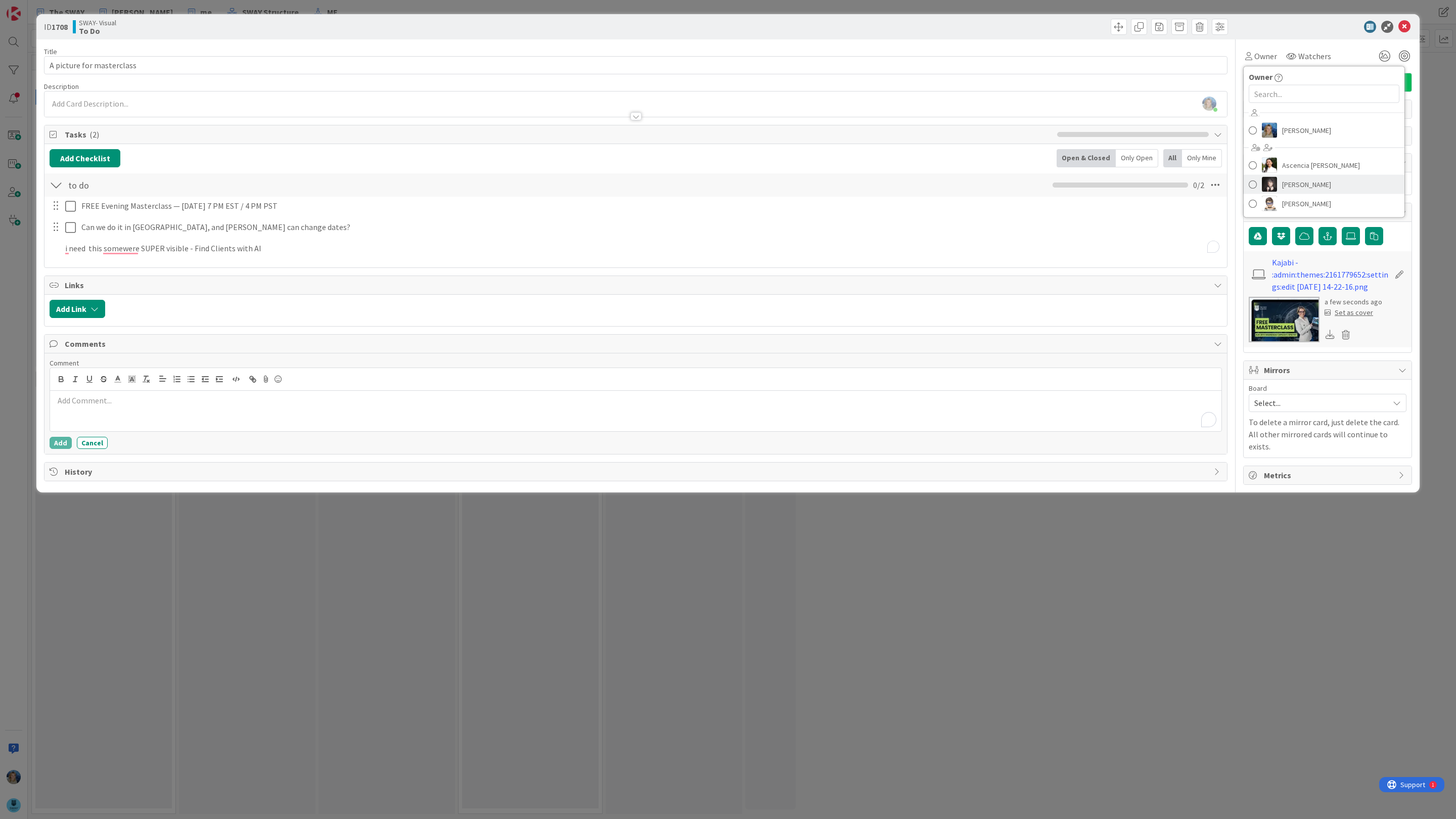
click at [1283, 186] on span "[PERSON_NAME]" at bounding box center [1306, 185] width 49 height 15
click at [1312, 51] on span "Watchers" at bounding box center [1320, 56] width 33 height 12
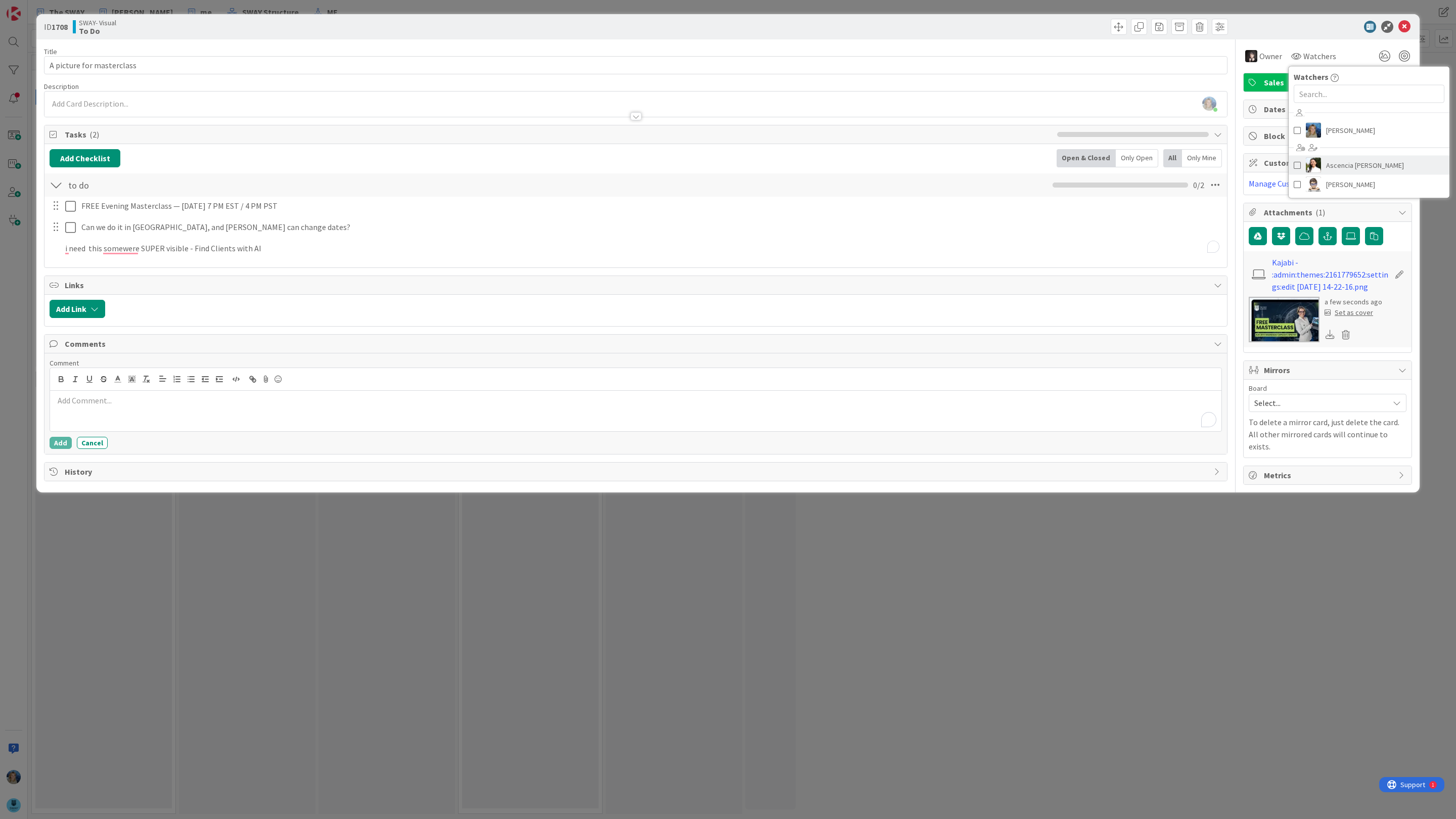
click at [1332, 167] on span "Ascencia [PERSON_NAME]" at bounding box center [1364, 166] width 78 height 15
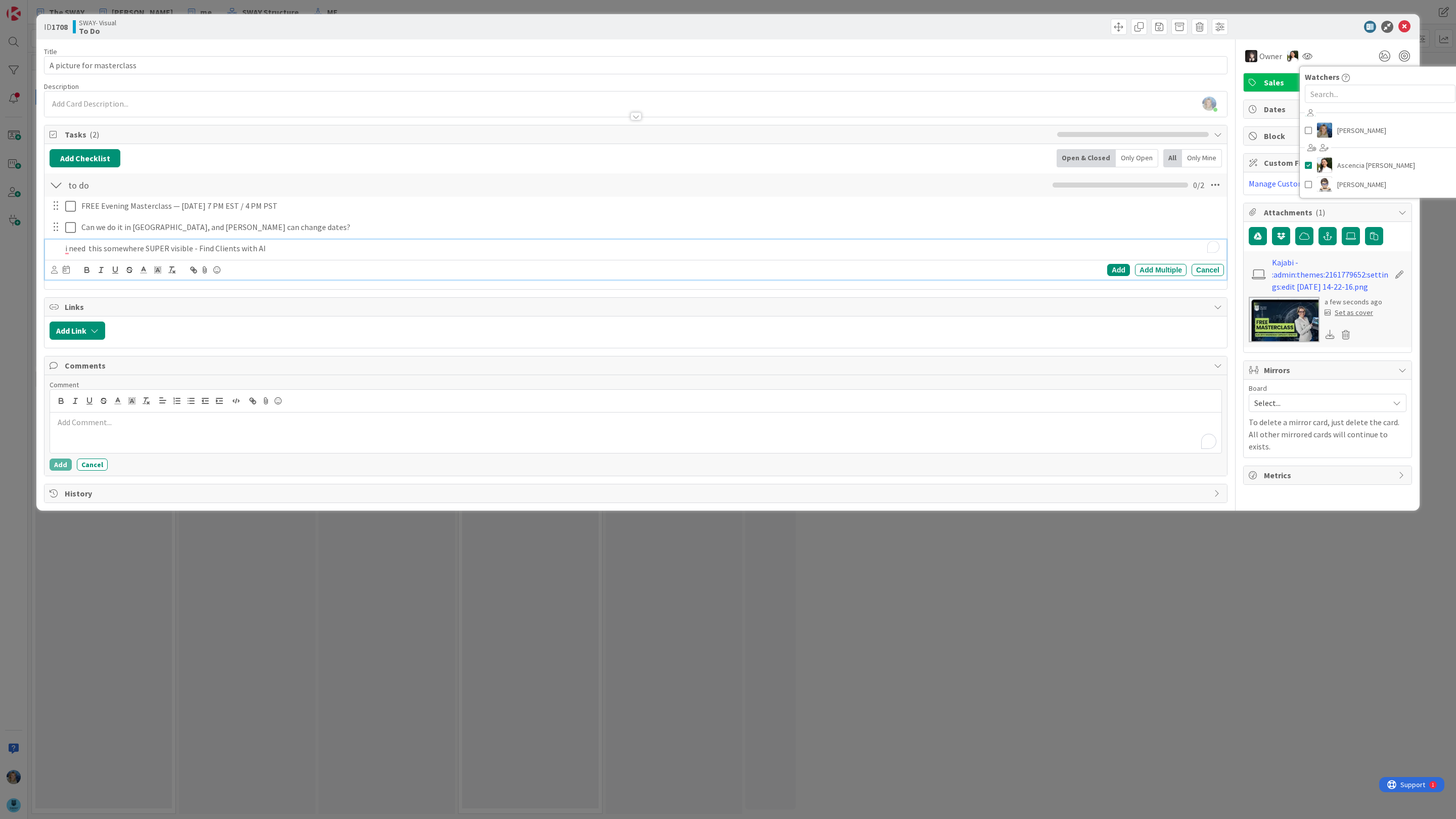
click at [271, 252] on p "i need this somewhere SUPER visible - Find Clients with AI" at bounding box center [642, 249] width 1155 height 12
click at [1406, 27] on icon at bounding box center [1404, 27] width 12 height 12
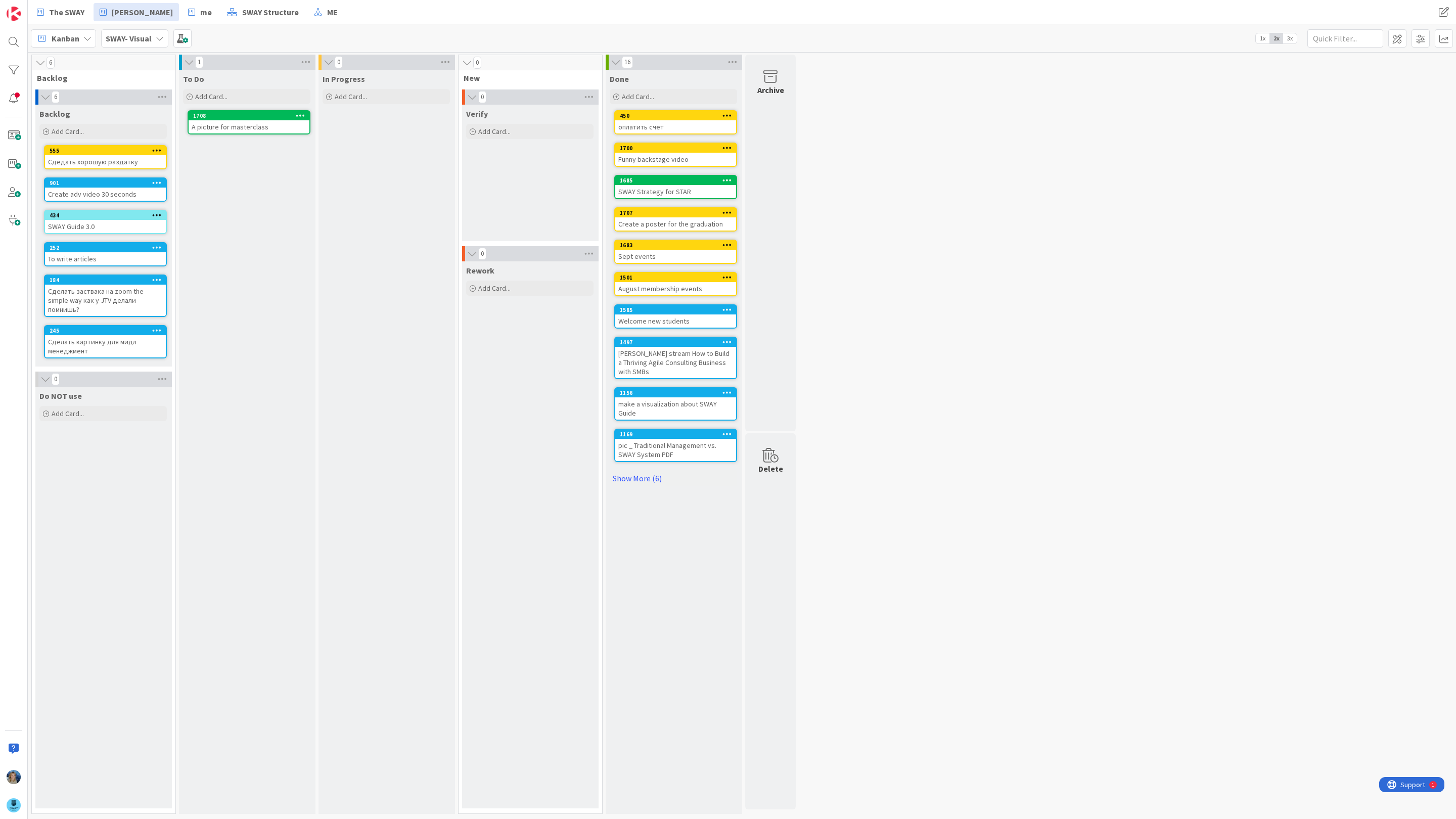
click at [250, 122] on div "A picture for masterclass" at bounding box center [249, 126] width 121 height 13
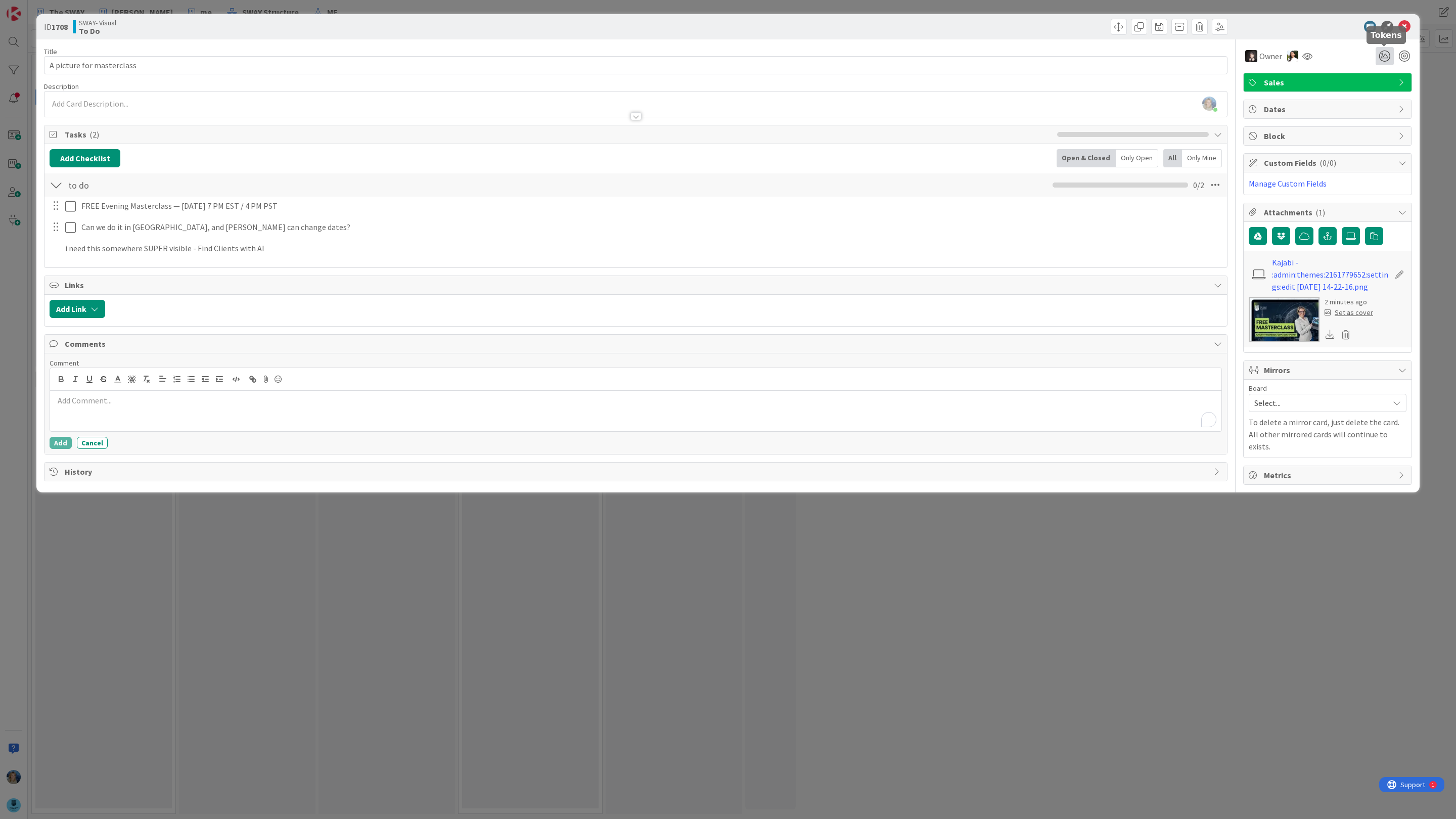
click at [1388, 52] on icon at bounding box center [1384, 56] width 18 height 18
click at [1372, 92] on icon at bounding box center [1372, 94] width 8 height 8
click at [1372, 92] on icon at bounding box center [1372, 95] width 8 height 8
click at [1010, 507] on div "ID 1708 SWAY- Visual To Do Title 26 / 128 A picture for masterclass Description…" at bounding box center [728, 410] width 1456 height 819
